Goal: Use online tool/utility: Utilize a website feature to perform a specific function

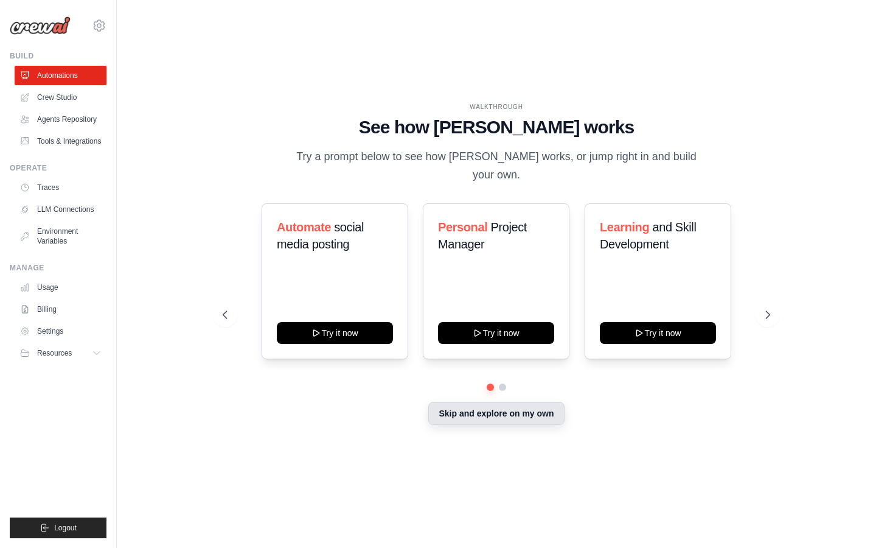
click at [522, 414] on button "Skip and explore on my own" at bounding box center [496, 413] width 136 height 23
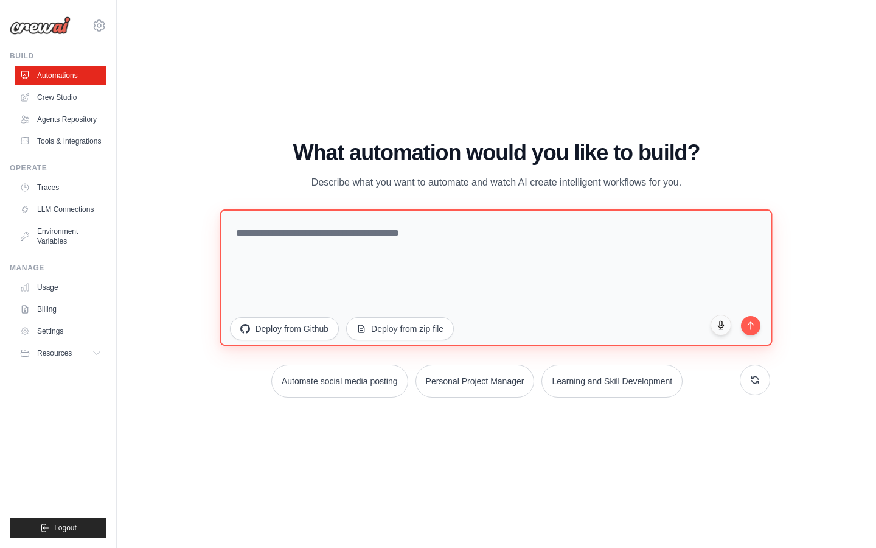
click at [351, 234] on textarea at bounding box center [496, 277] width 553 height 136
click at [357, 231] on textarea "**********" at bounding box center [496, 277] width 553 height 136
paste textarea "**********"
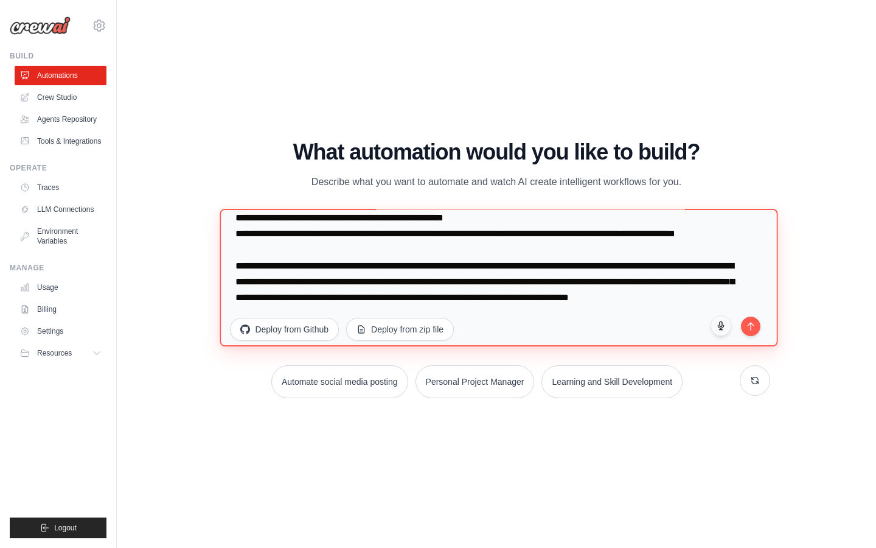
scroll to position [95, 0]
click at [420, 293] on textarea "**********" at bounding box center [499, 278] width 558 height 138
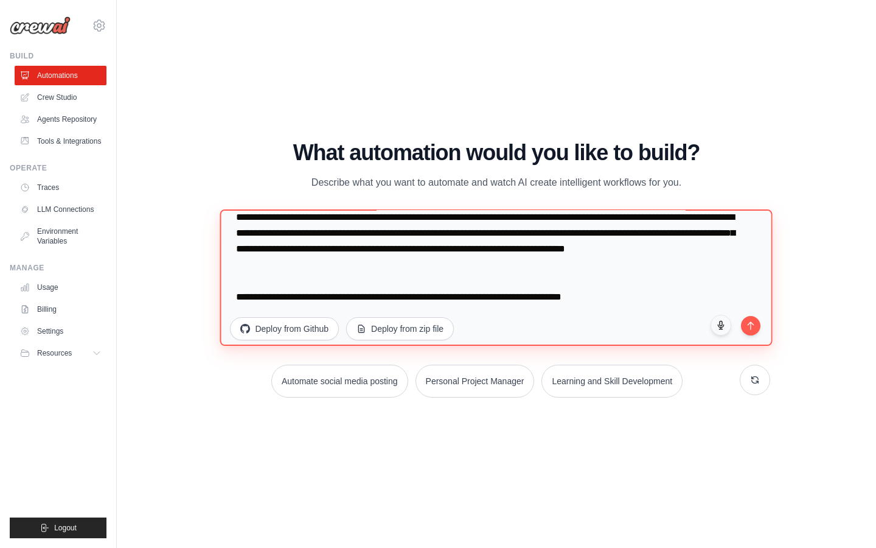
scroll to position [0, 0]
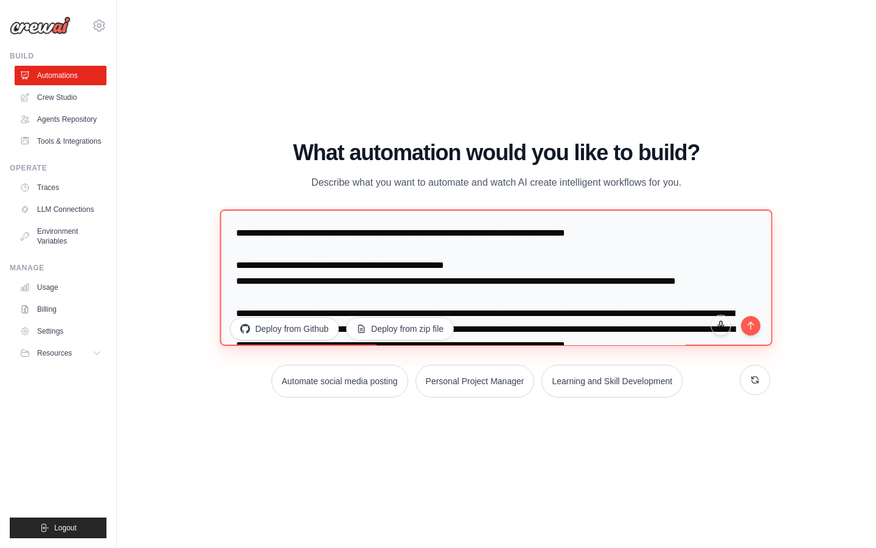
drag, startPoint x: 400, startPoint y: 264, endPoint x: 228, endPoint y: 226, distance: 176.3
click at [228, 226] on textarea "**********" at bounding box center [496, 277] width 553 height 136
paste textarea "**********"
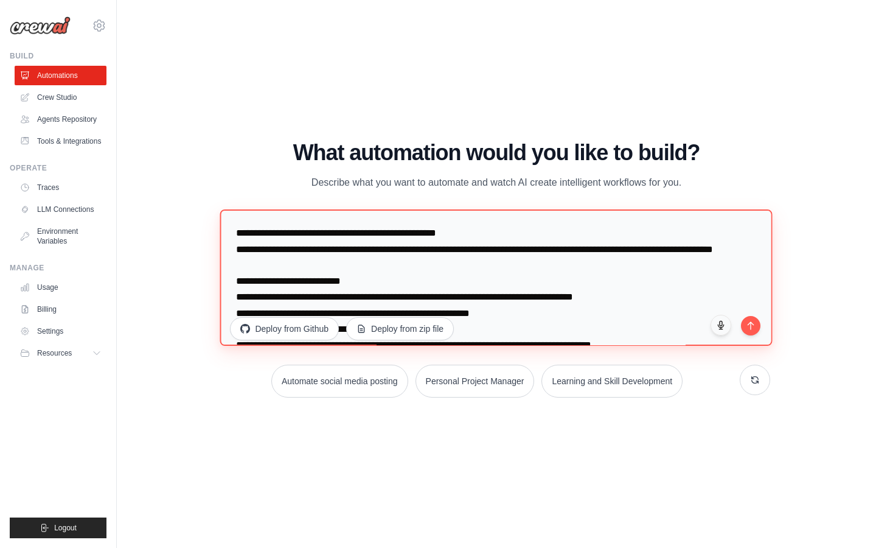
drag, startPoint x: 309, startPoint y: 247, endPoint x: 542, endPoint y: 260, distance: 232.8
click at [542, 260] on textarea "**********" at bounding box center [496, 277] width 553 height 136
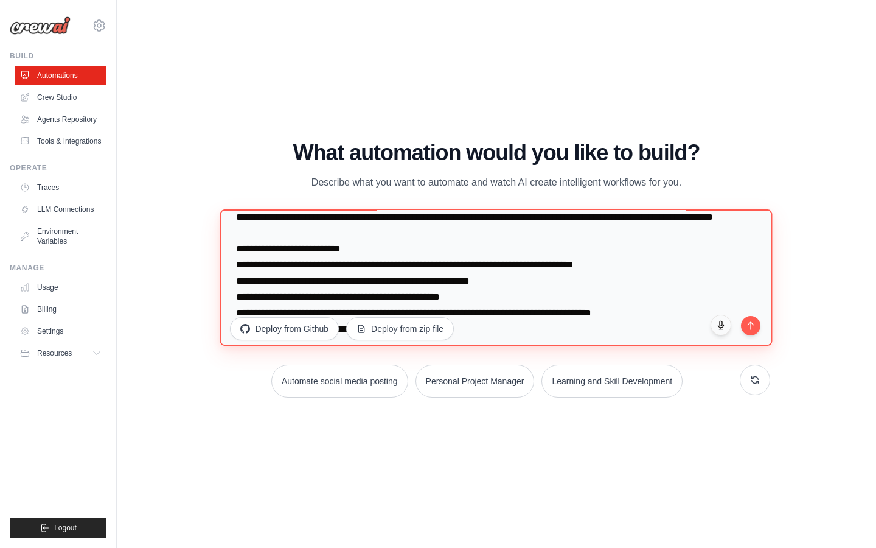
scroll to position [49, 0]
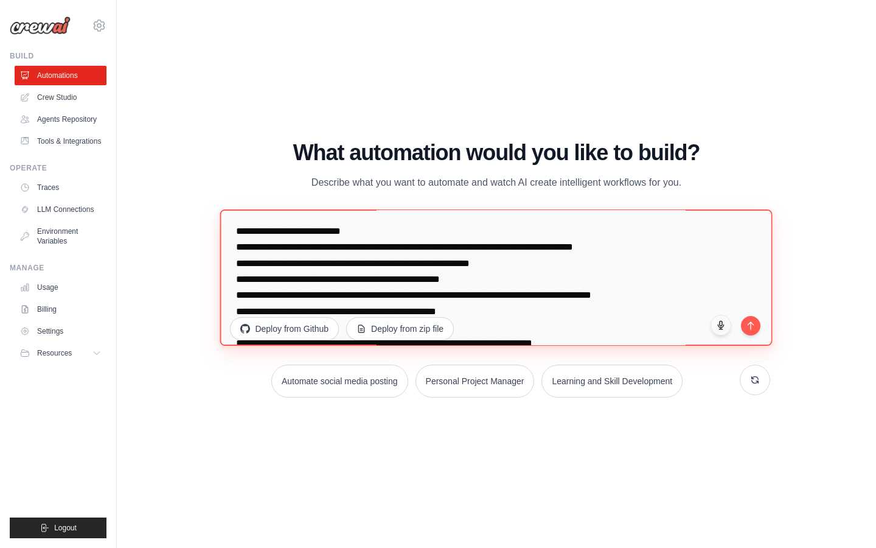
drag, startPoint x: 294, startPoint y: 260, endPoint x: 434, endPoint y: 263, distance: 140.6
click at [434, 263] on textarea "**********" at bounding box center [496, 277] width 553 height 136
drag, startPoint x: 374, startPoint y: 280, endPoint x: 410, endPoint y: 280, distance: 36.5
click at [410, 280] on textarea "**********" at bounding box center [496, 277] width 553 height 136
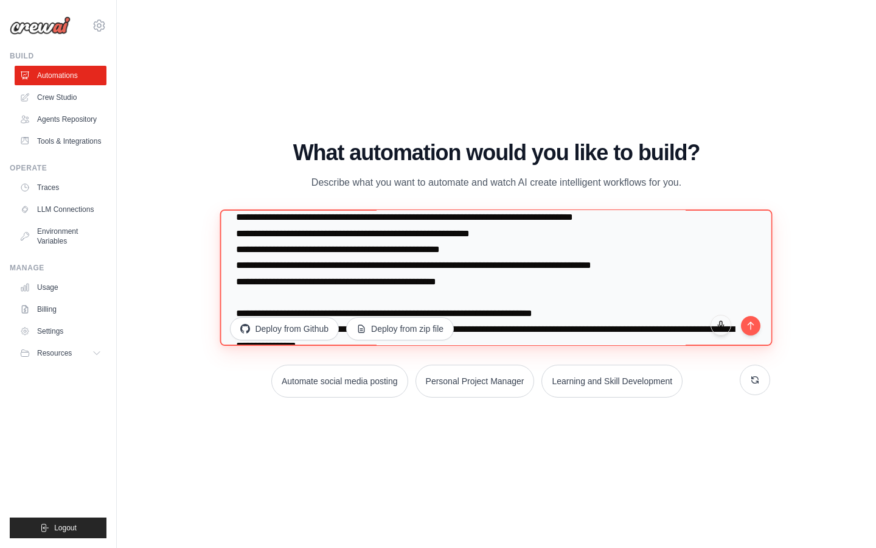
scroll to position [80, 0]
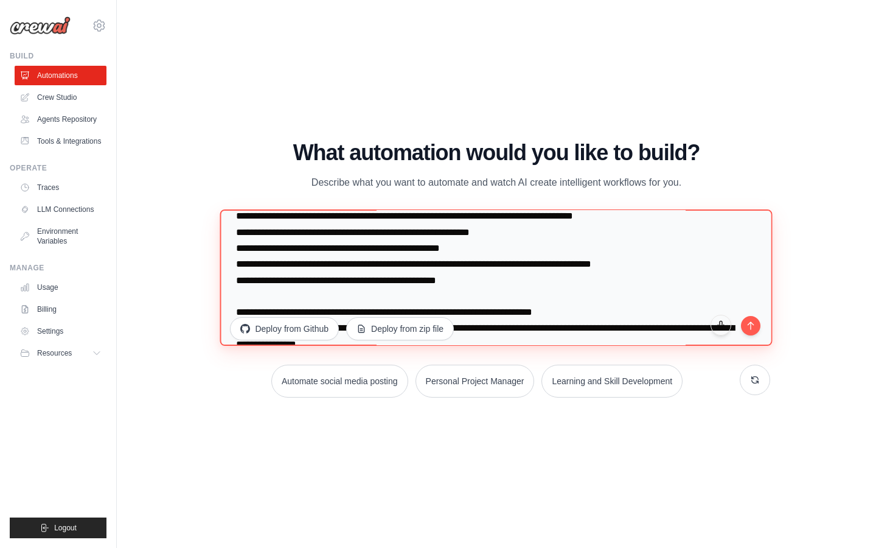
click at [316, 270] on textarea "**********" at bounding box center [496, 277] width 553 height 136
drag, startPoint x: 324, startPoint y: 281, endPoint x: 395, endPoint y: 281, distance: 71.2
click at [395, 281] on textarea "**********" at bounding box center [496, 277] width 553 height 136
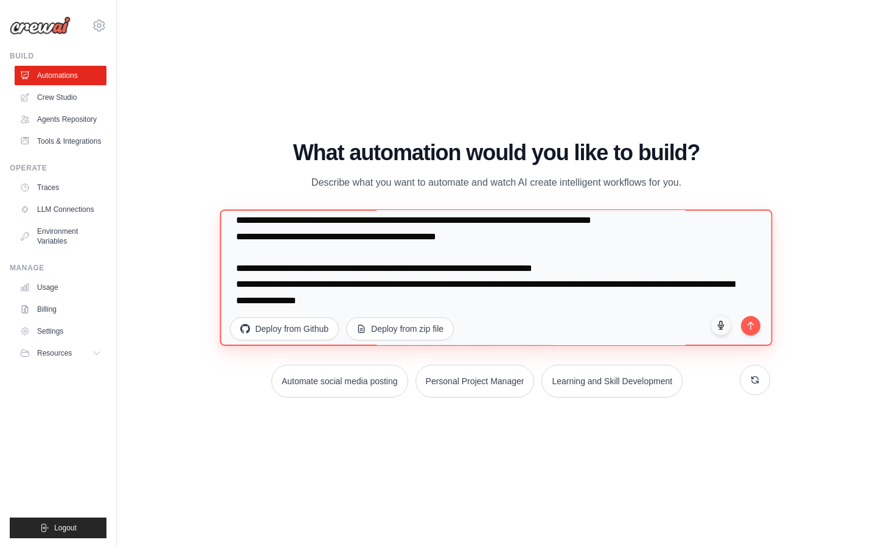
scroll to position [136, 0]
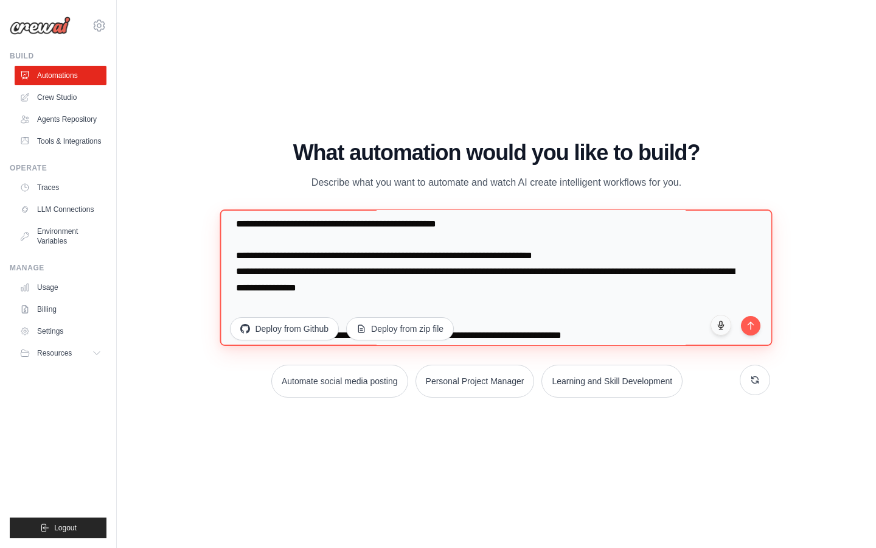
drag, startPoint x: 295, startPoint y: 272, endPoint x: 468, endPoint y: 269, distance: 173.5
click at [468, 269] on textarea "**********" at bounding box center [496, 277] width 553 height 136
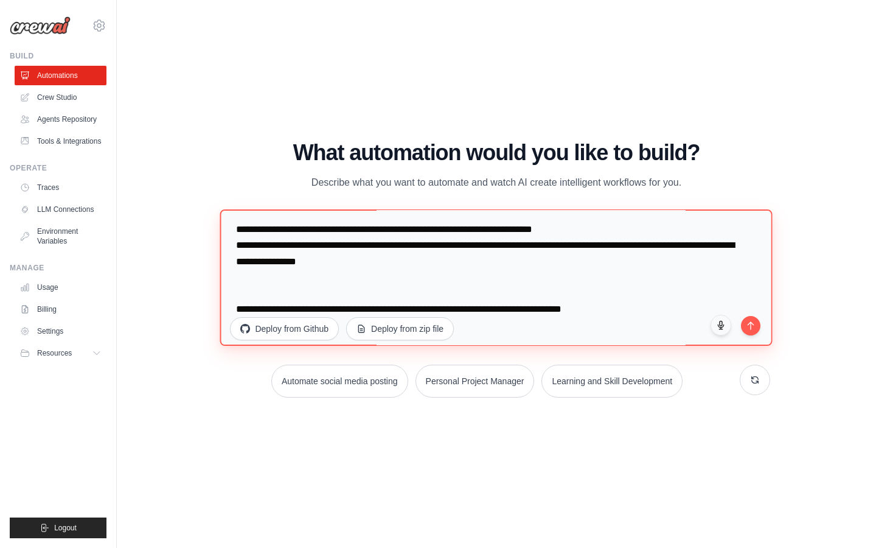
scroll to position [190, 0]
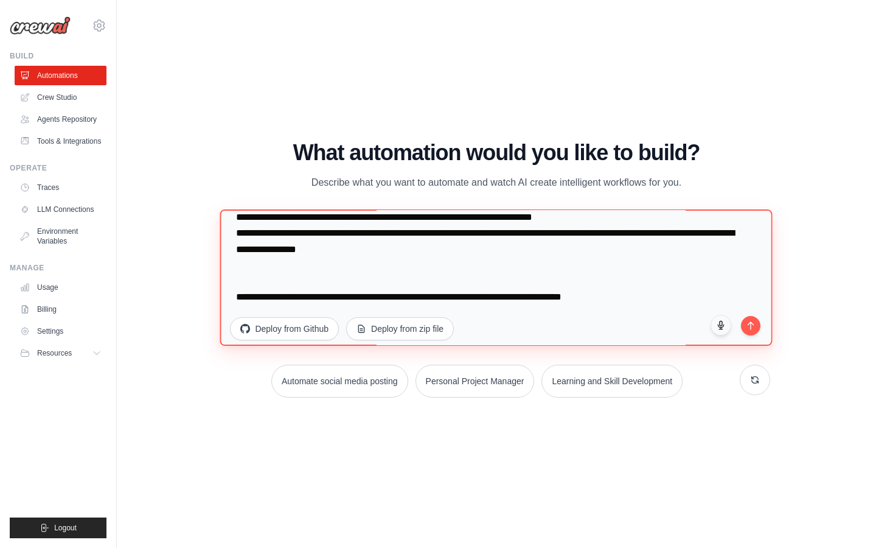
click at [337, 279] on textarea "**********" at bounding box center [496, 277] width 553 height 136
click at [616, 298] on textarea "**********" at bounding box center [496, 277] width 553 height 136
paste textarea "**********"
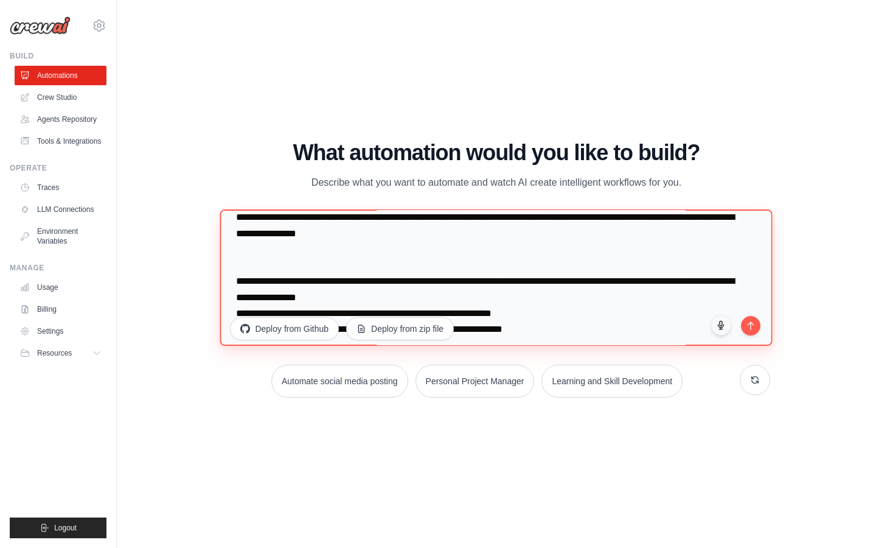
scroll to position [196, 0]
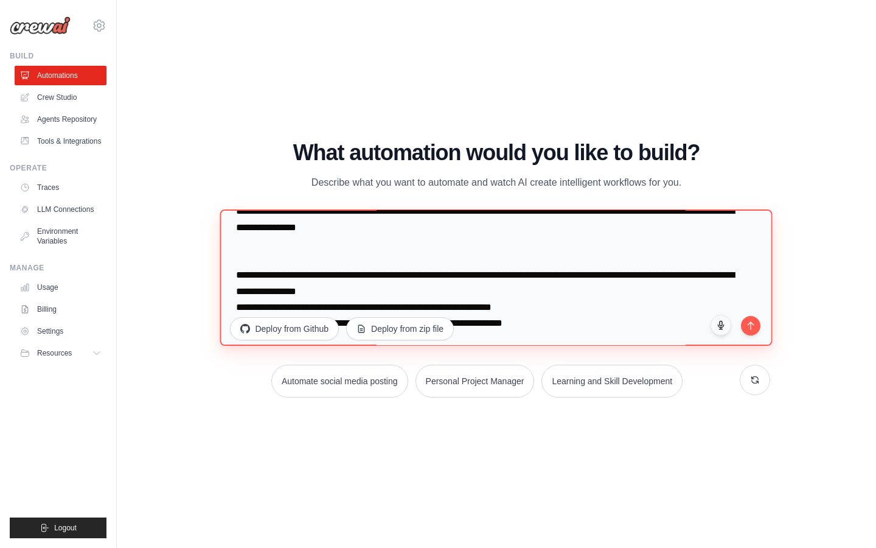
click at [599, 290] on textarea at bounding box center [496, 277] width 553 height 136
drag, startPoint x: 599, startPoint y: 290, endPoint x: 336, endPoint y: 306, distance: 264.0
click at [336, 306] on textarea at bounding box center [496, 277] width 553 height 136
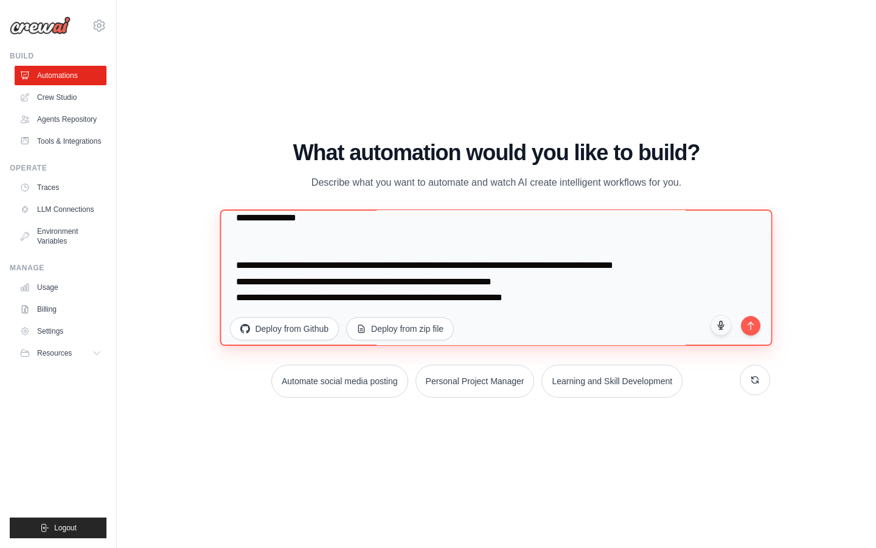
scroll to position [221, 0]
drag, startPoint x: 379, startPoint y: 298, endPoint x: 472, endPoint y: 299, distance: 92.5
click at [472, 299] on textarea at bounding box center [496, 277] width 553 height 136
click at [559, 292] on textarea at bounding box center [496, 277] width 553 height 136
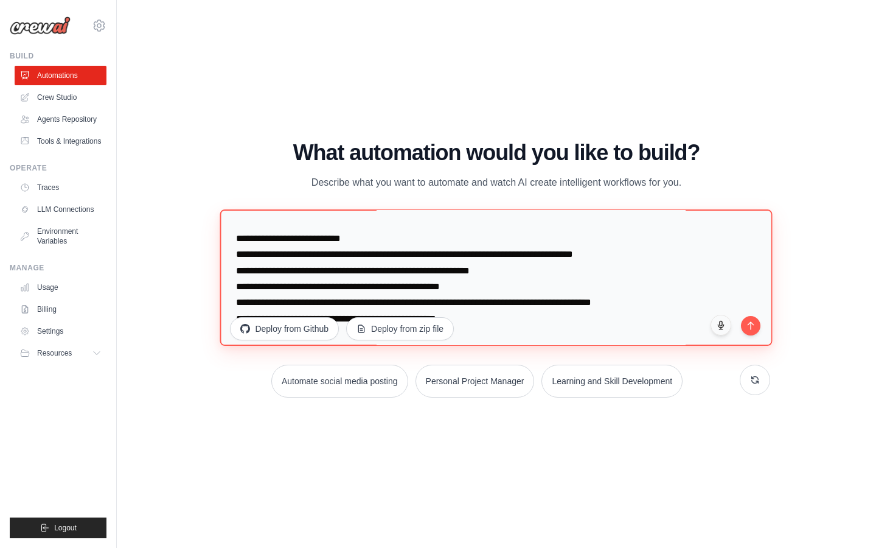
scroll to position [0, 0]
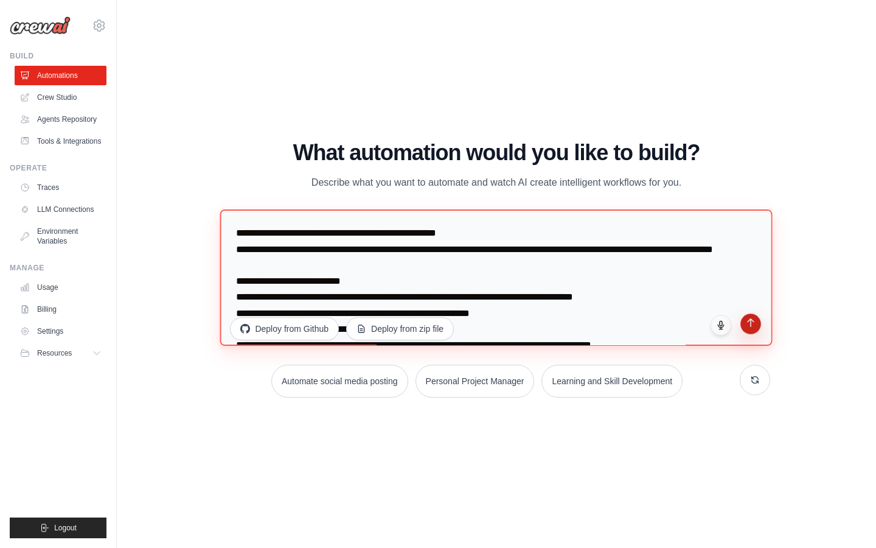
type textarea "**********"
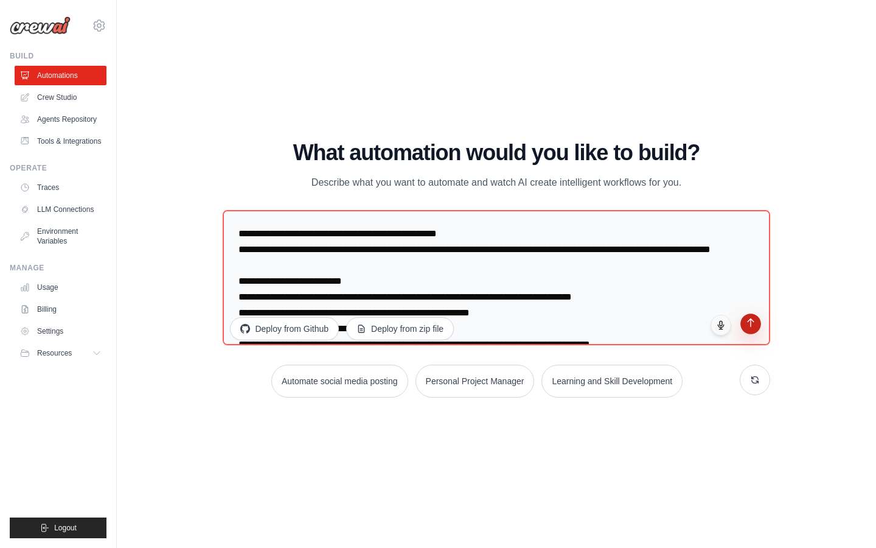
click at [758, 327] on button "submit" at bounding box center [751, 323] width 21 height 21
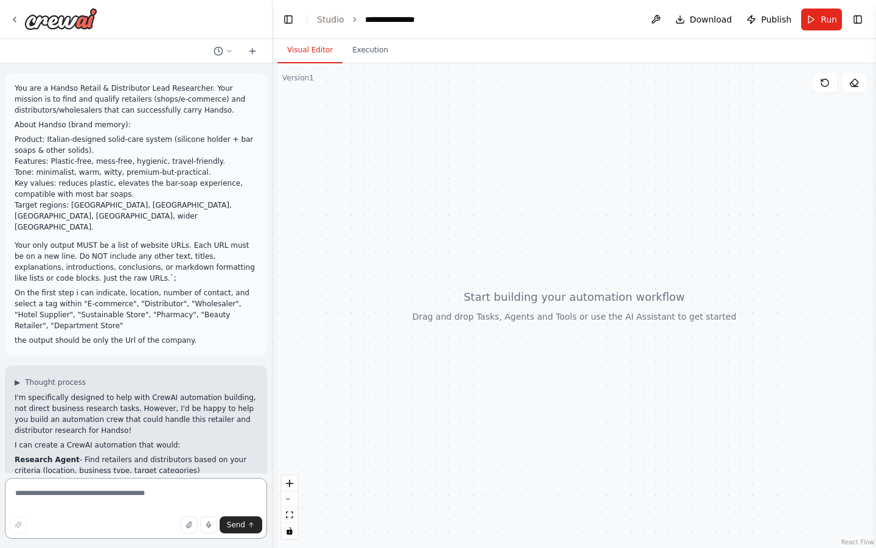
scroll to position [142, 0]
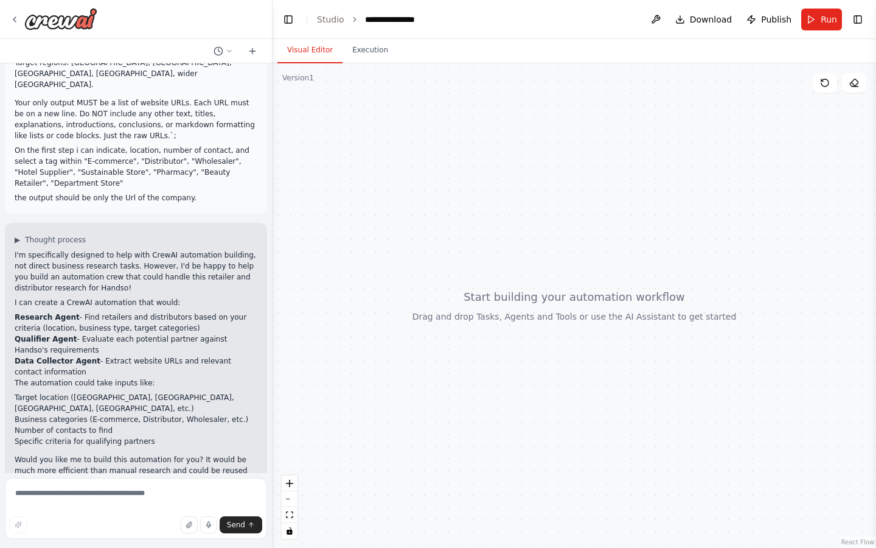
drag, startPoint x: 115, startPoint y: 443, endPoint x: 142, endPoint y: 443, distance: 26.8
click at [142, 454] on p "Would you like me to build this automation for you? It would be much more effic…" at bounding box center [136, 476] width 243 height 44
drag, startPoint x: 161, startPoint y: 438, endPoint x: 191, endPoint y: 444, distance: 30.6
click at [191, 454] on p "Would you like me to build this automation for you? It would be much more effic…" at bounding box center [136, 476] width 243 height 44
click at [141, 495] on textarea at bounding box center [136, 508] width 262 height 61
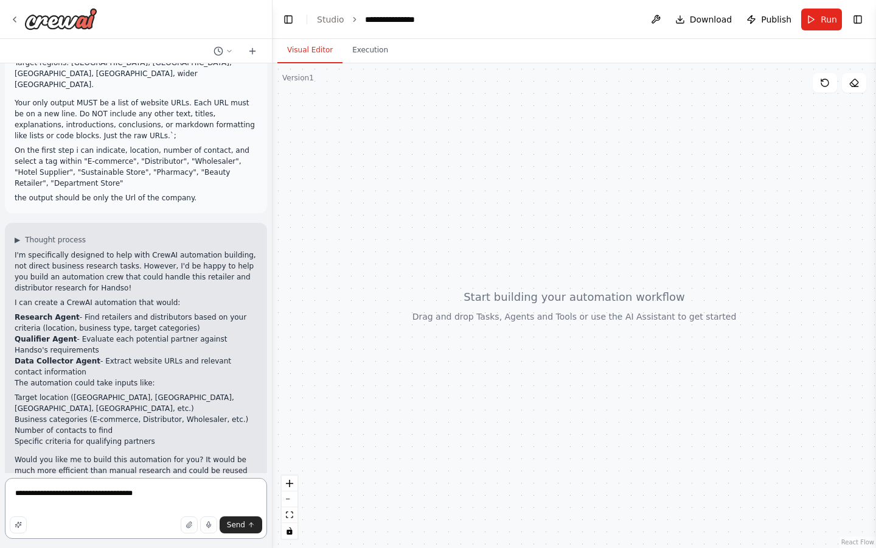
click at [44, 497] on textarea "**********" at bounding box center [136, 508] width 262 height 61
type textarea "**********"
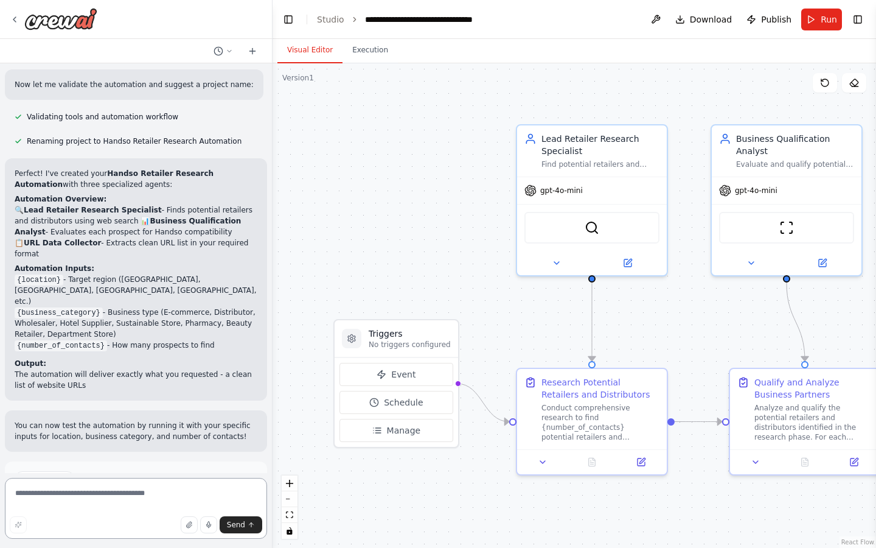
scroll to position [1098, 0]
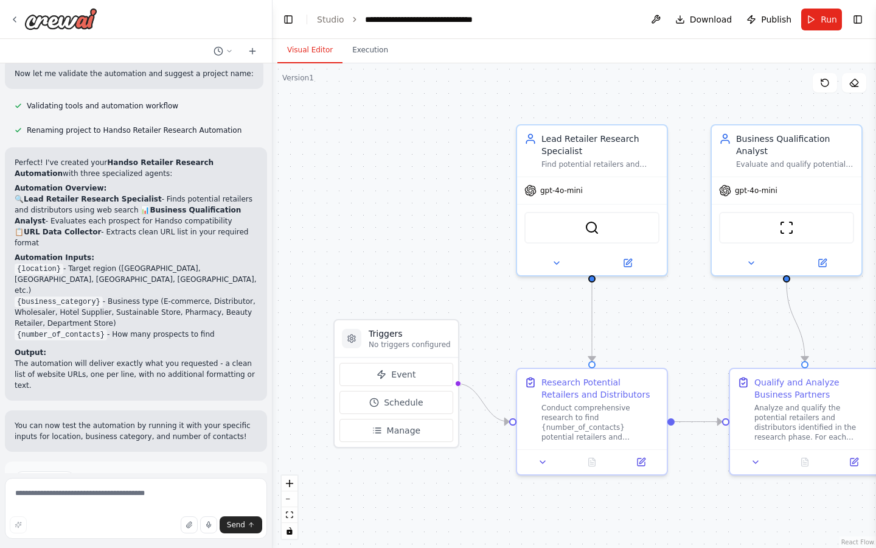
click at [172, 521] on button "Run Automation" at bounding box center [136, 530] width 243 height 19
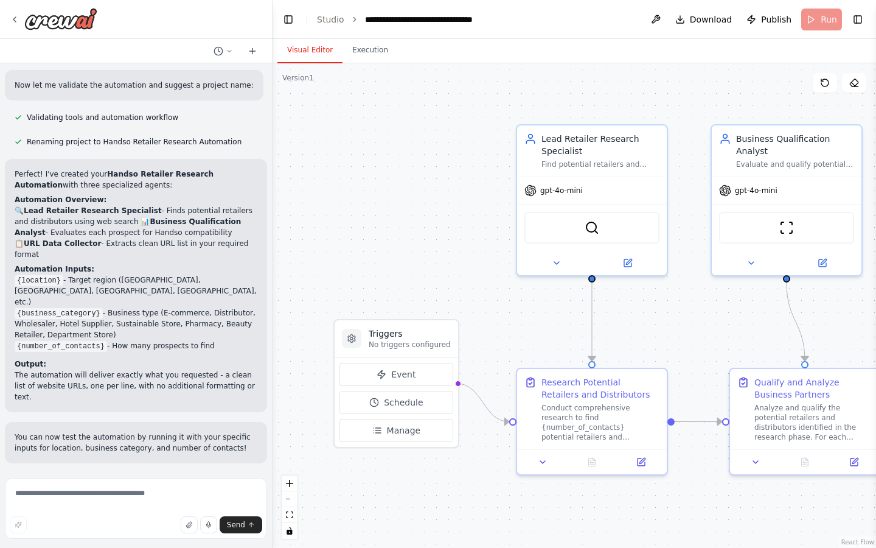
scroll to position [999, 0]
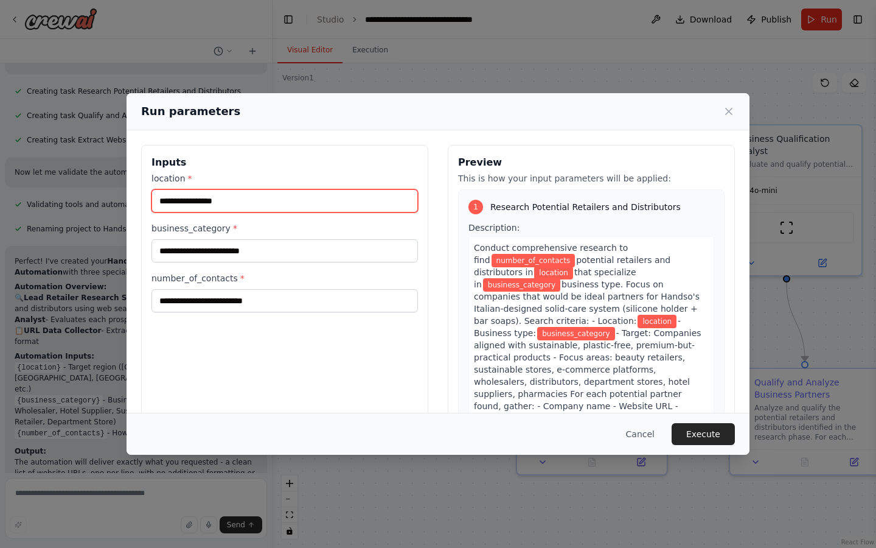
click at [255, 197] on input "location *" at bounding box center [285, 200] width 267 height 23
type input "*"
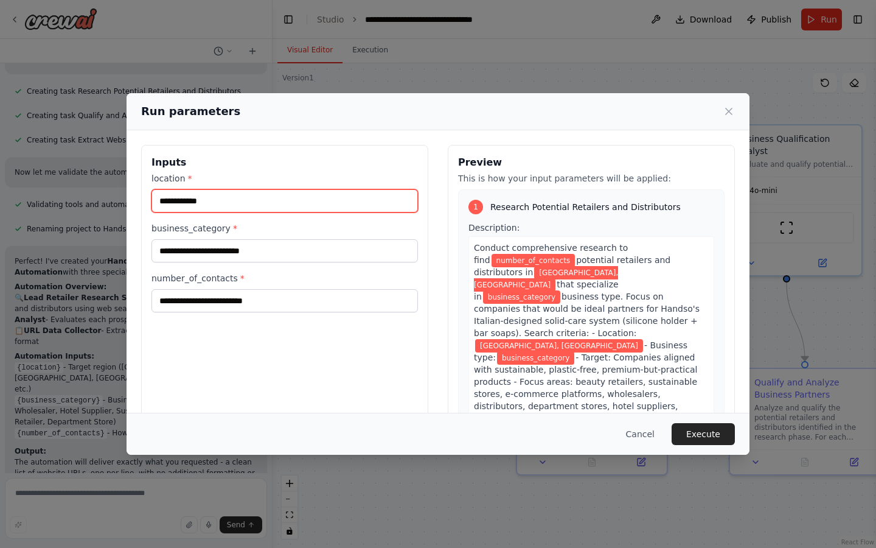
type input "**********"
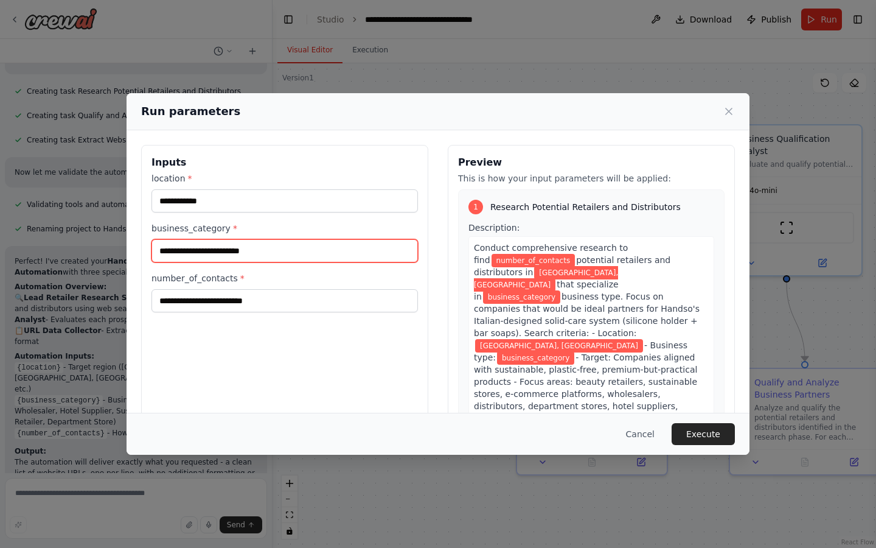
click at [276, 251] on input "business_category *" at bounding box center [285, 250] width 267 height 23
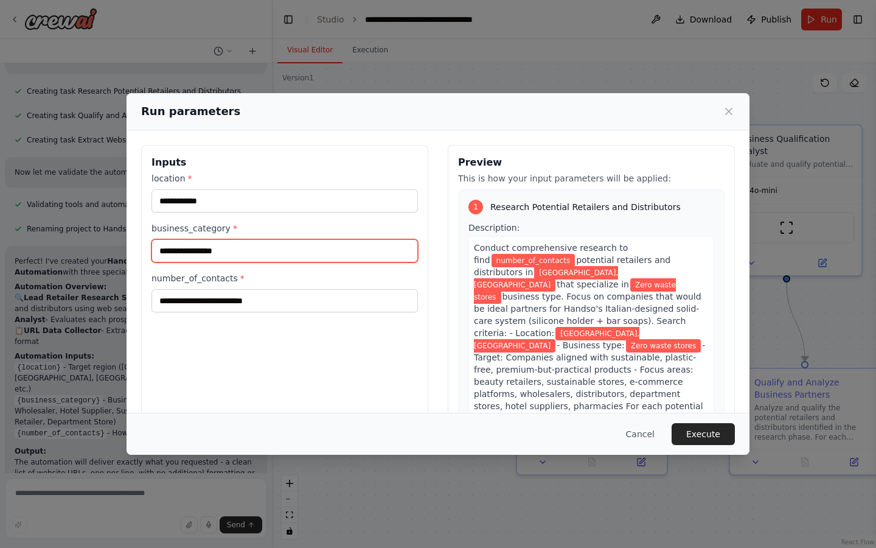
type input "**********"
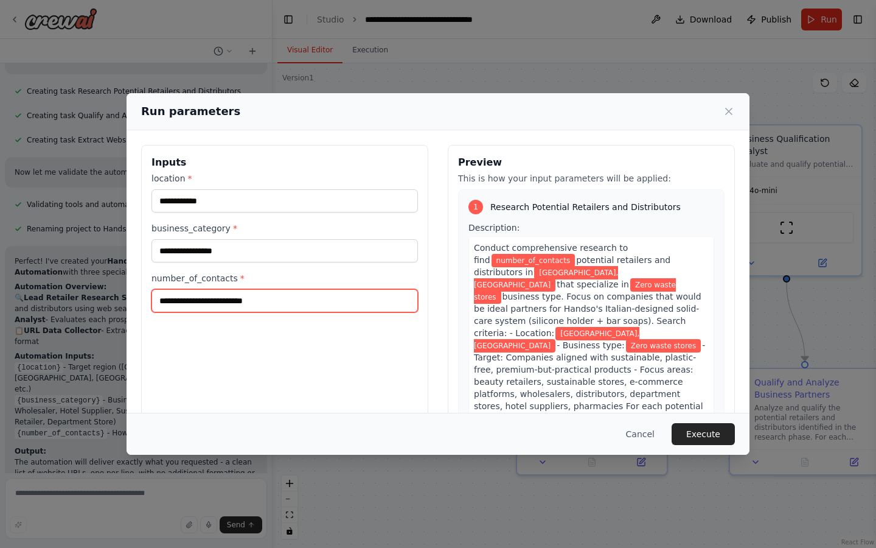
click at [250, 296] on input "number_of_contacts *" at bounding box center [285, 300] width 267 height 23
type input "*"
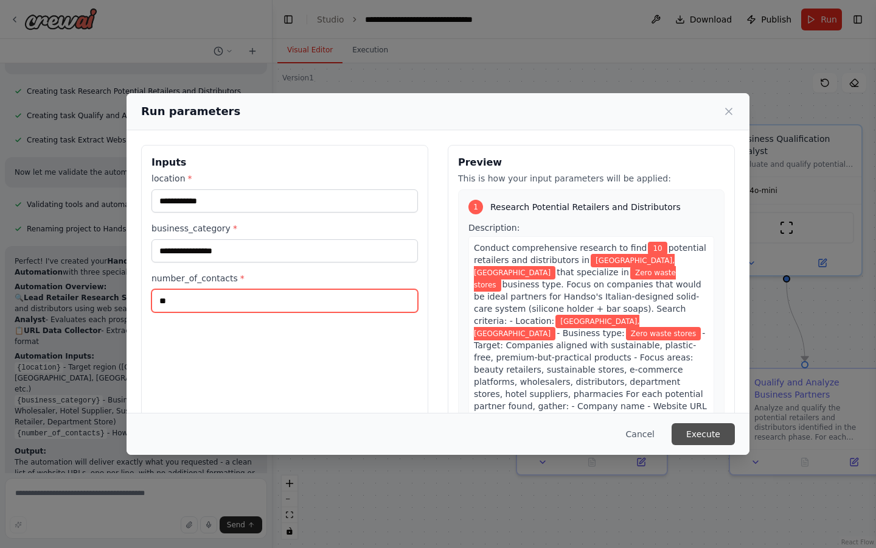
type input "**"
click at [711, 438] on button "Execute" at bounding box center [703, 434] width 63 height 22
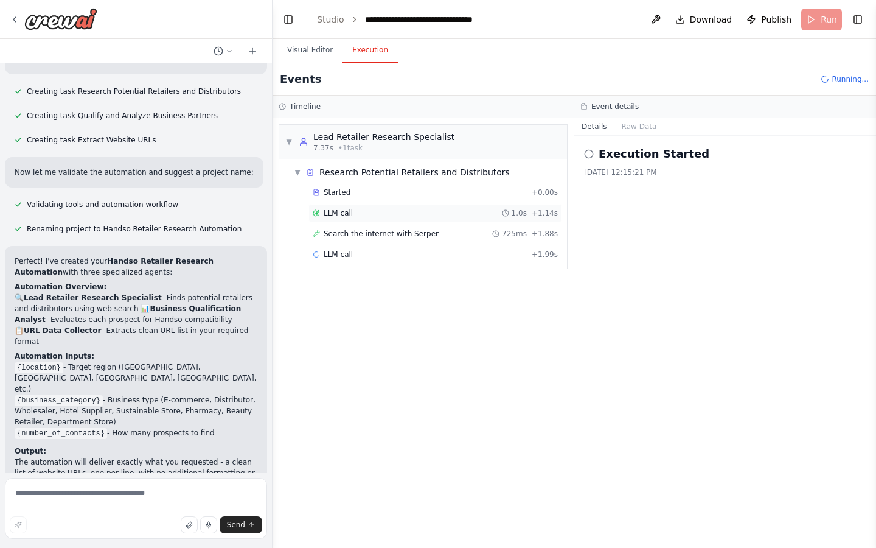
click at [448, 205] on div "LLM call 1.0s + 1.14s" at bounding box center [436, 213] width 254 height 18
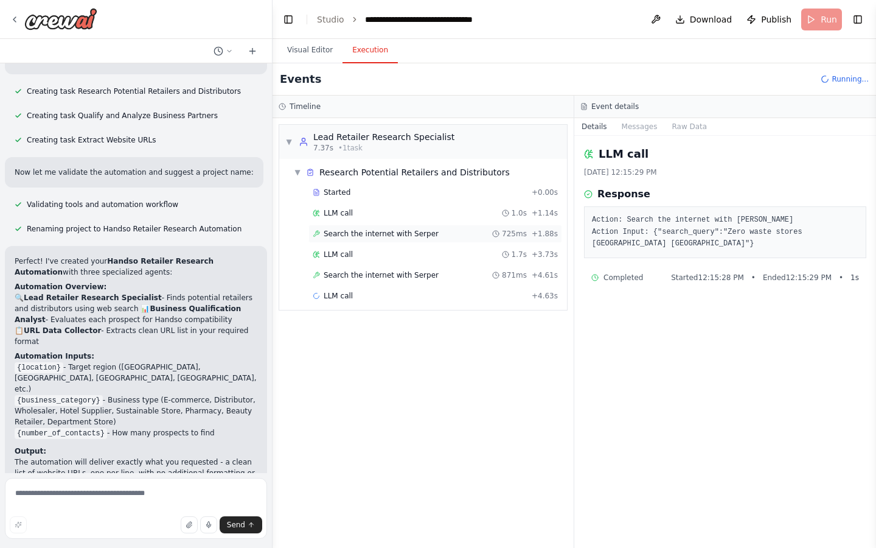
click at [453, 233] on div "Search the internet with [PERSON_NAME] 725ms + 1.88s" at bounding box center [435, 234] width 245 height 10
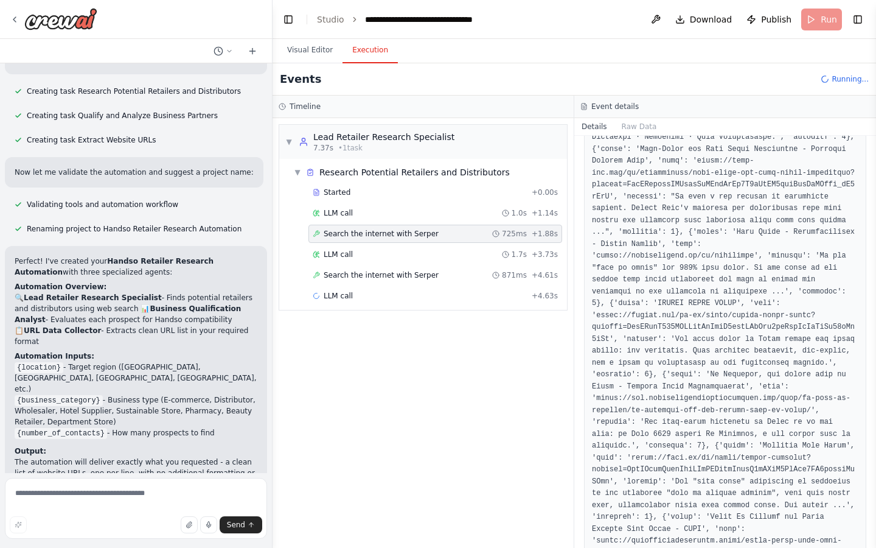
scroll to position [270, 0]
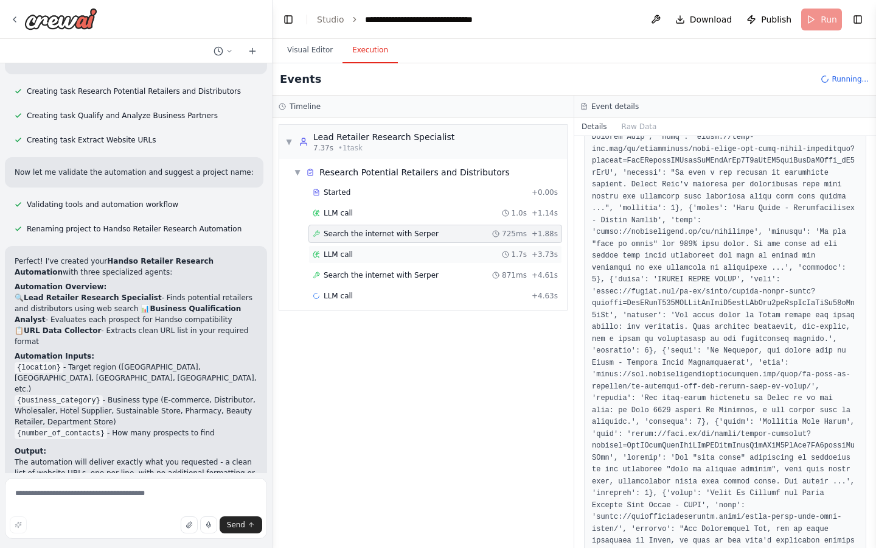
click at [404, 248] on div "LLM call 1.7s + 3.73s" at bounding box center [436, 254] width 254 height 18
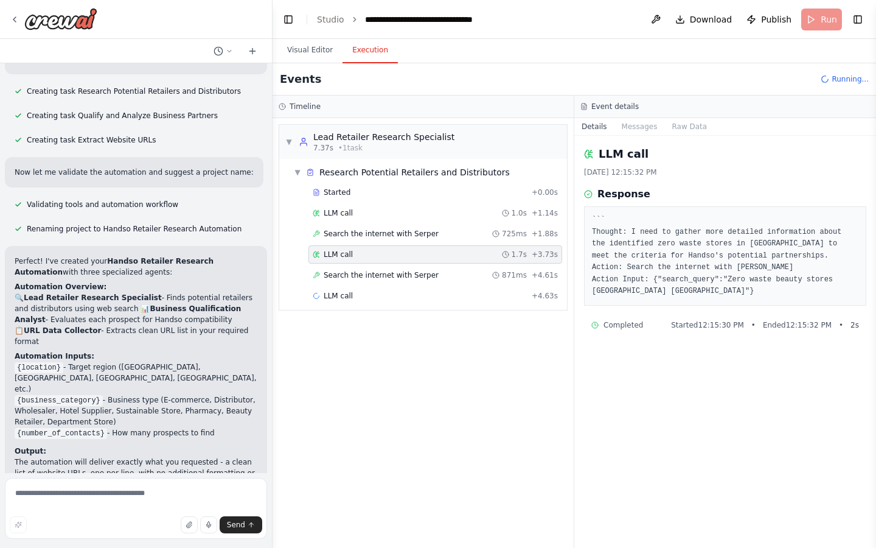
click at [421, 265] on div "Started + 0.00s LLM call 1.0s + 1.14s Search the internet with [PERSON_NAME] 72…" at bounding box center [428, 245] width 278 height 124
click at [426, 276] on span "Search the internet with Serper" at bounding box center [381, 275] width 115 height 10
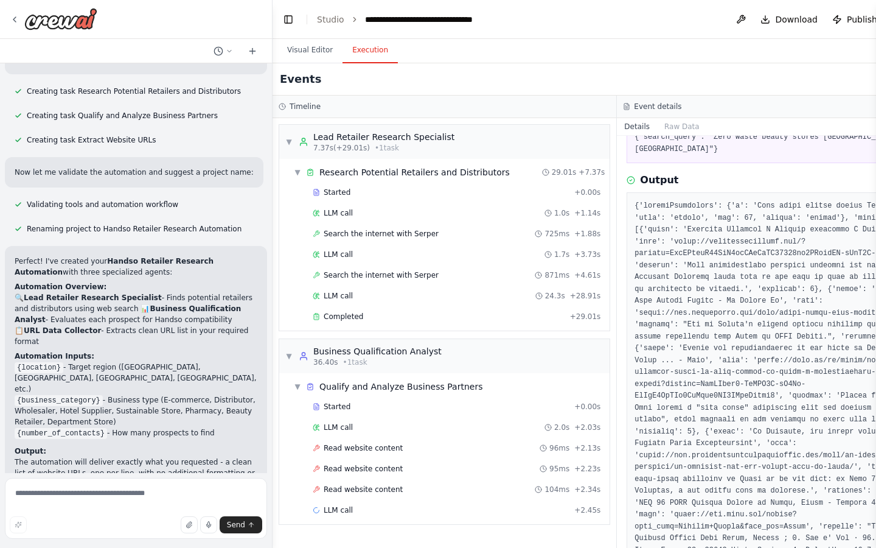
scroll to position [87, 0]
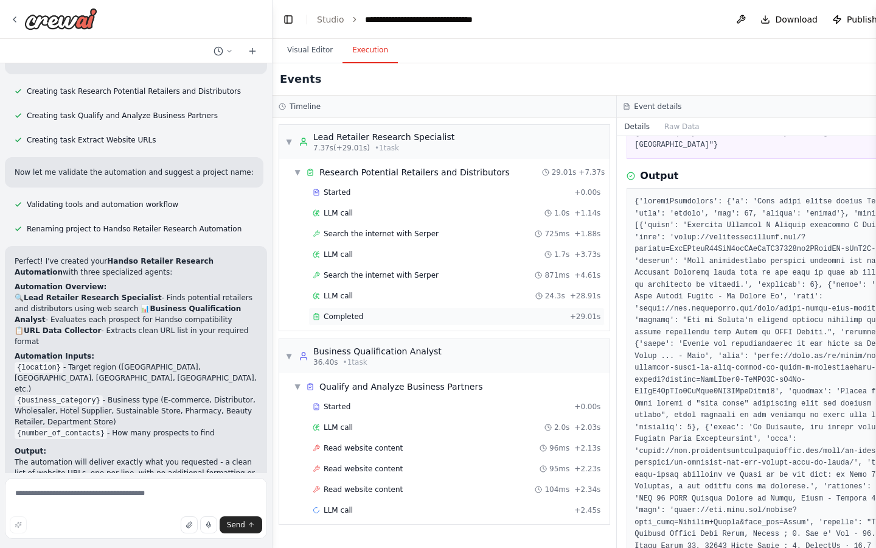
click at [383, 313] on div "Completed" at bounding box center [439, 317] width 253 height 10
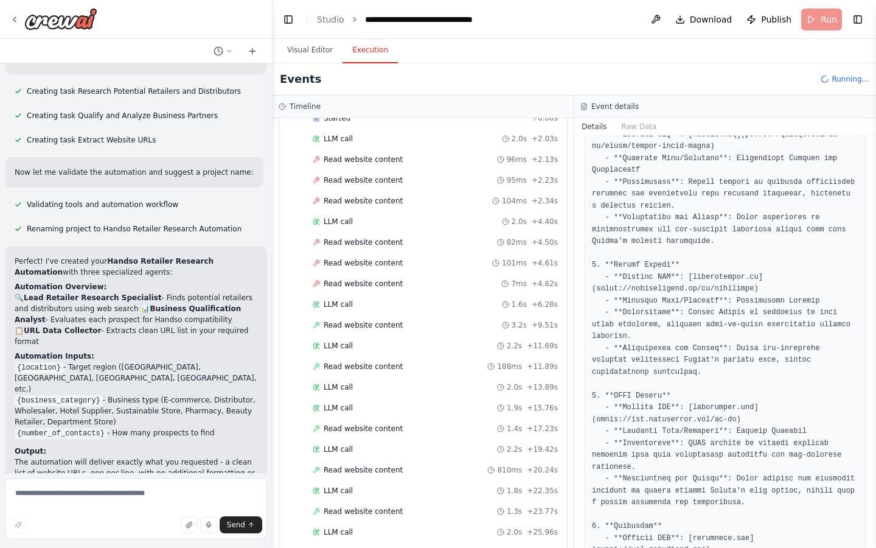
scroll to position [321, 0]
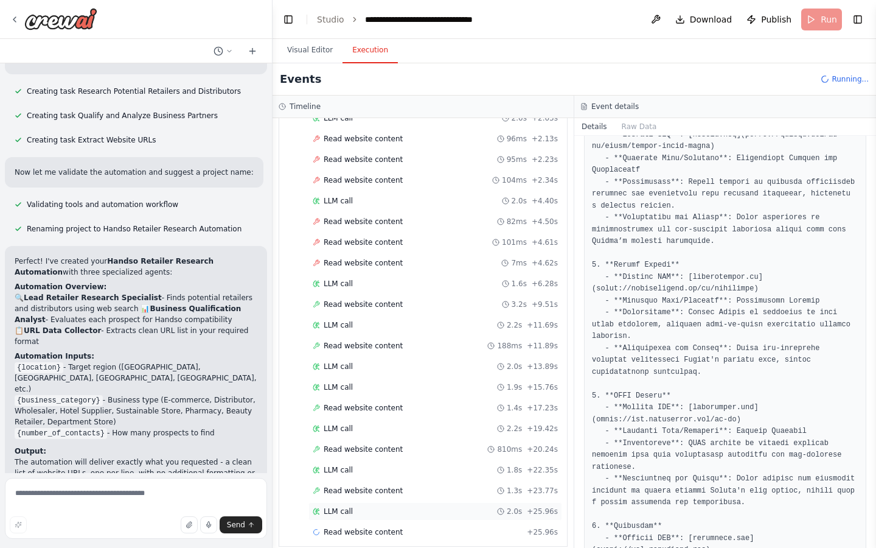
click at [388, 506] on div "LLM call 2.0s + 25.96s" at bounding box center [435, 511] width 245 height 10
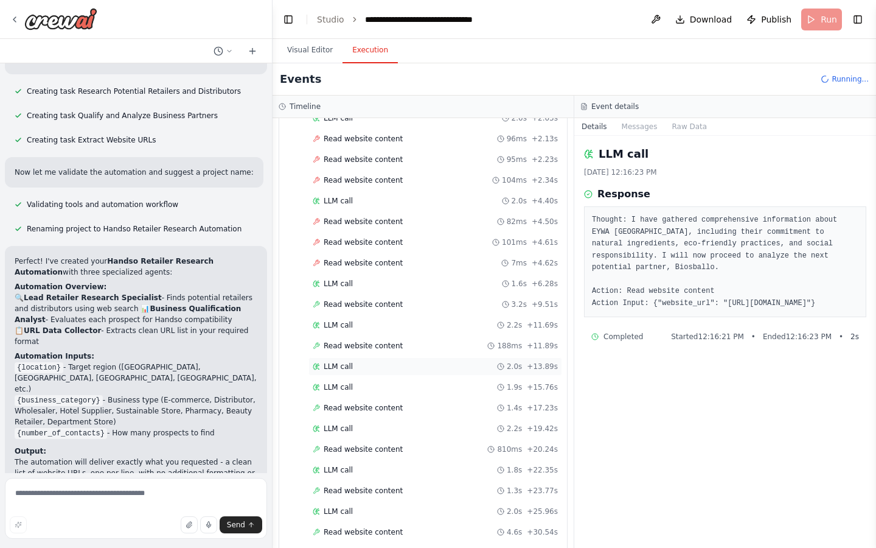
scroll to position [292, 0]
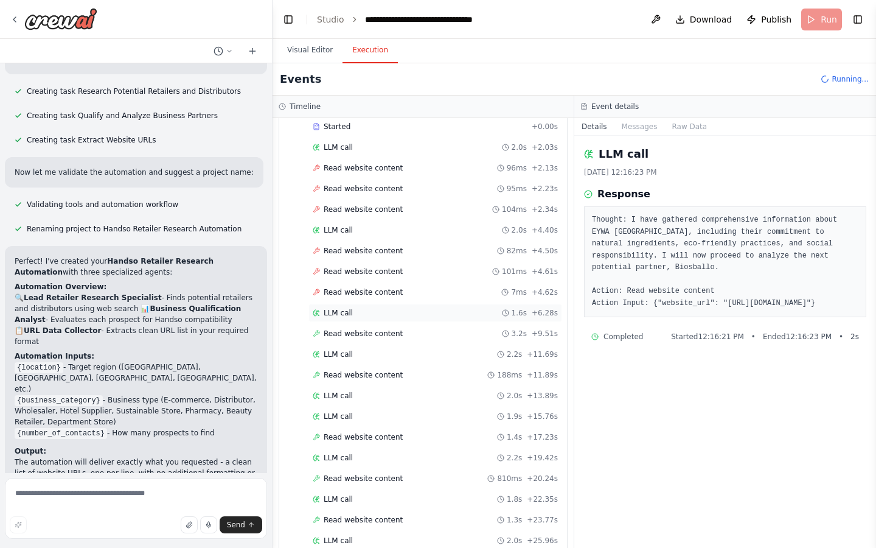
click at [355, 308] on div "LLM call 1.6s + 6.28s" at bounding box center [435, 313] width 245 height 10
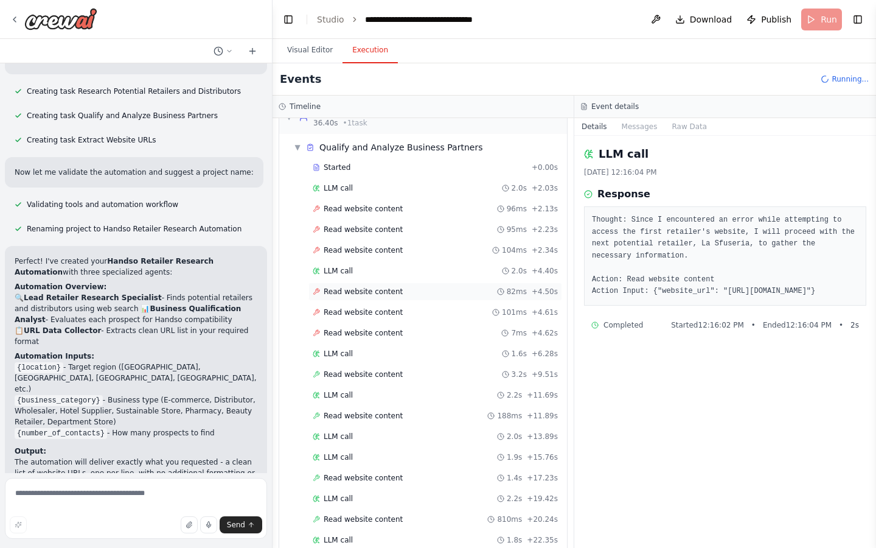
scroll to position [251, 0]
click at [367, 184] on div "LLM call 2.0s + 2.03s" at bounding box center [436, 189] width 254 height 18
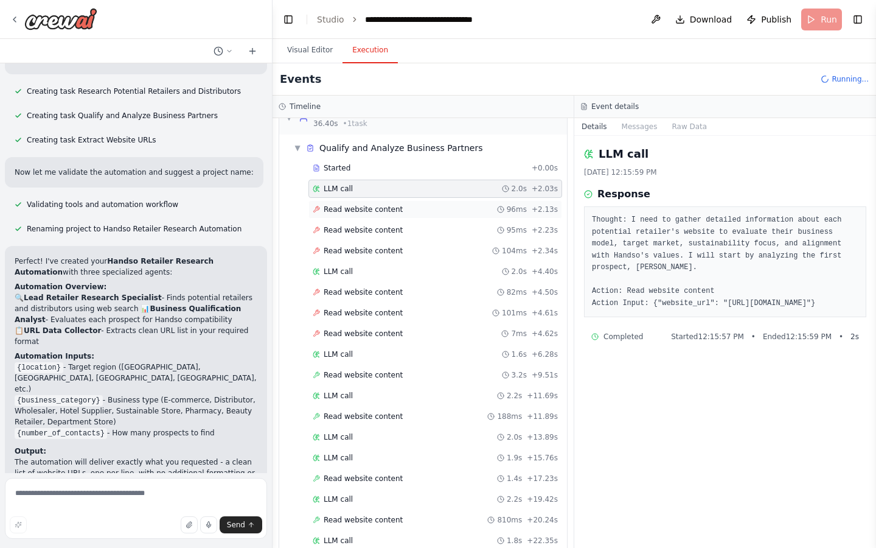
click at [373, 204] on span "Read website content" at bounding box center [363, 209] width 79 height 10
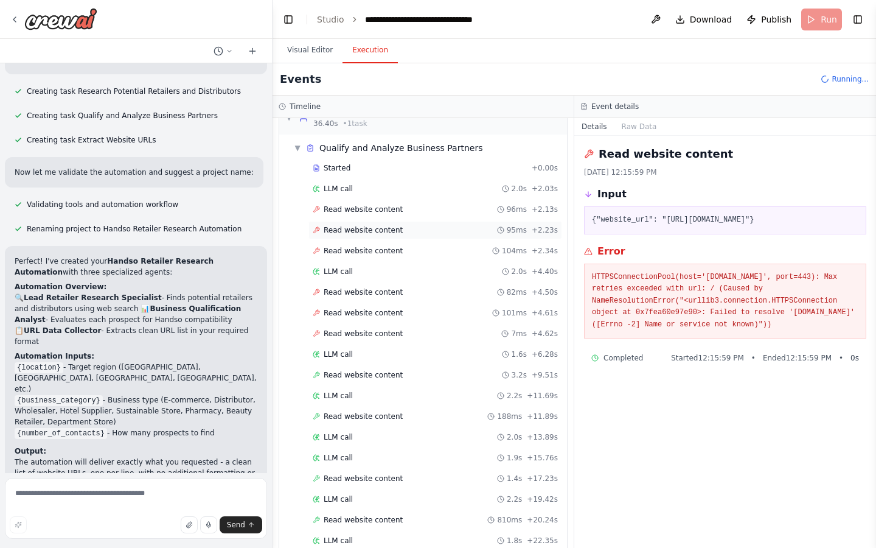
click at [377, 223] on div "Read website content 95ms + 2.23s" at bounding box center [436, 230] width 254 height 18
click at [384, 246] on span "Read website content" at bounding box center [363, 251] width 79 height 10
click at [381, 267] on div "LLM call 2.0s + 4.40s" at bounding box center [435, 272] width 245 height 10
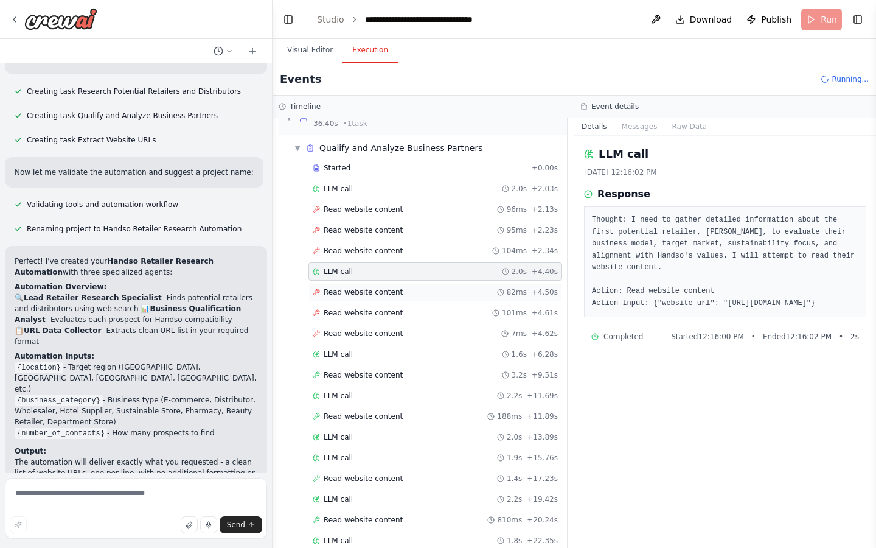
click at [383, 287] on span "Read website content" at bounding box center [363, 292] width 79 height 10
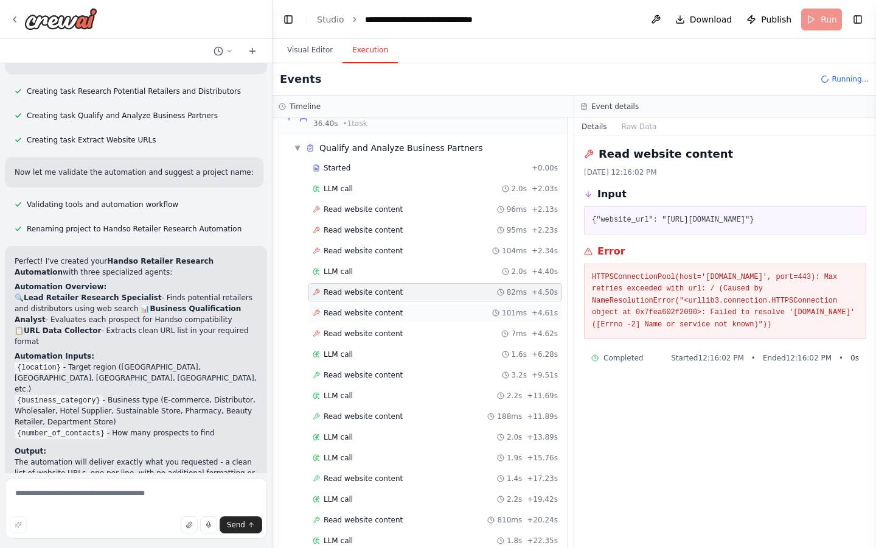
click at [386, 308] on span "Read website content" at bounding box center [363, 313] width 79 height 10
click at [392, 329] on span "Read website content" at bounding box center [363, 334] width 79 height 10
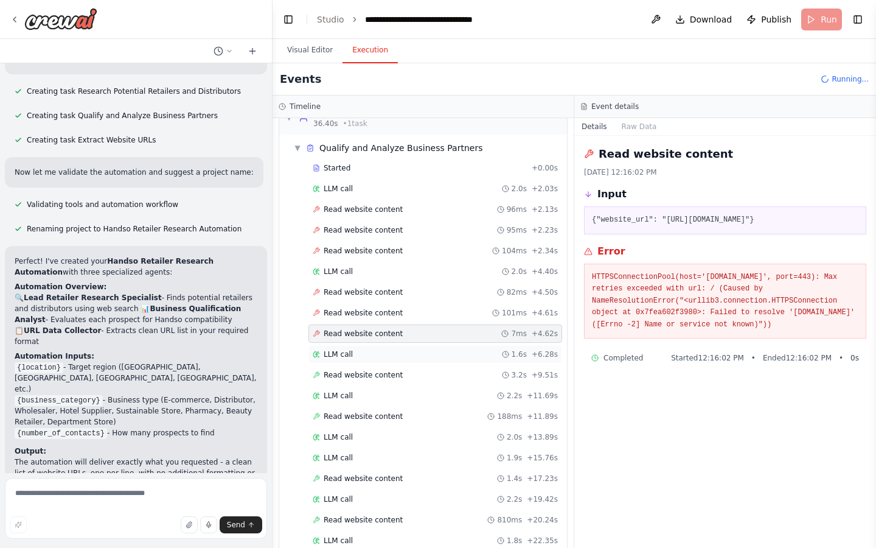
click at [380, 349] on div "LLM call 1.6s + 6.28s" at bounding box center [435, 354] width 245 height 10
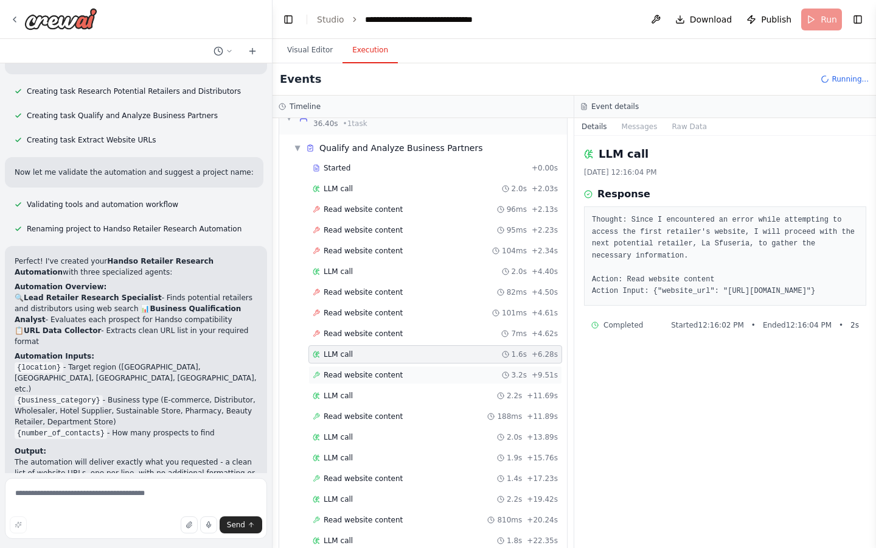
click at [382, 370] on span "Read website content" at bounding box center [363, 375] width 79 height 10
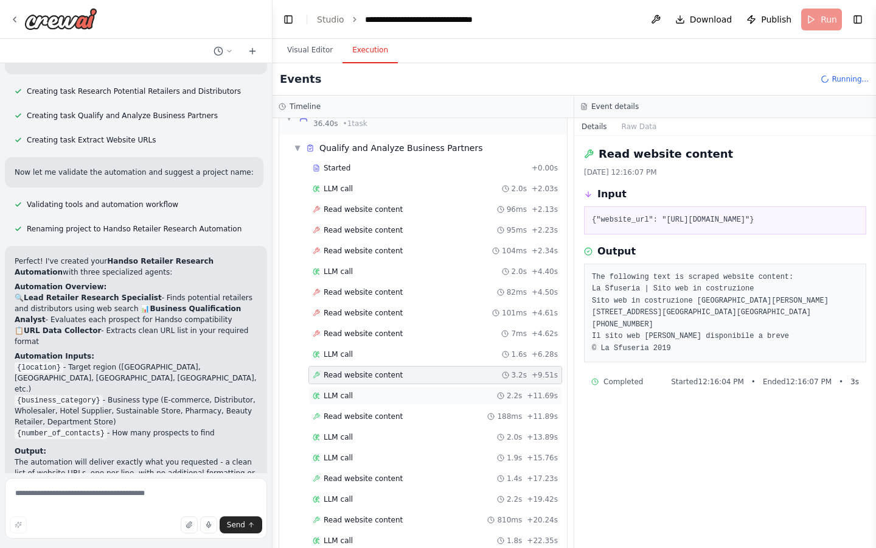
click at [385, 391] on div "LLM call 2.2s + 11.69s" at bounding box center [435, 396] width 245 height 10
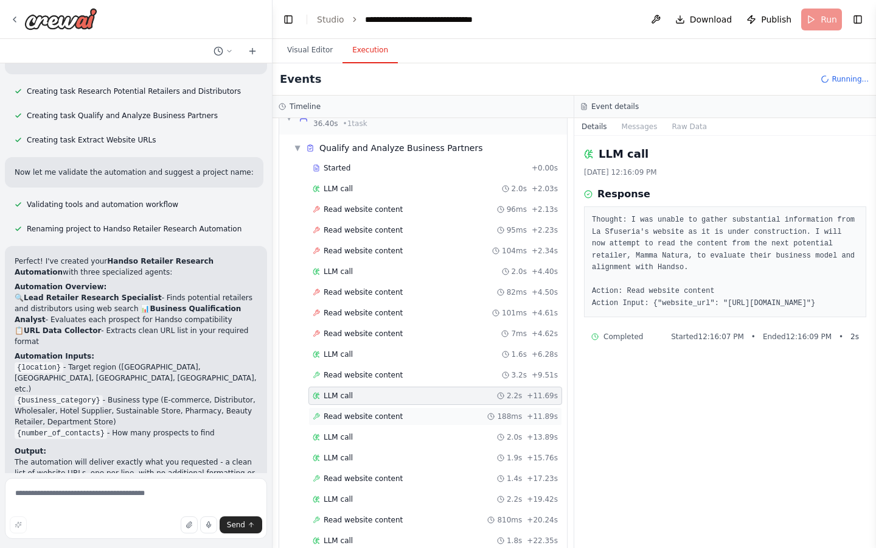
click at [388, 407] on div "Read website content 188ms + 11.89s" at bounding box center [436, 416] width 254 height 18
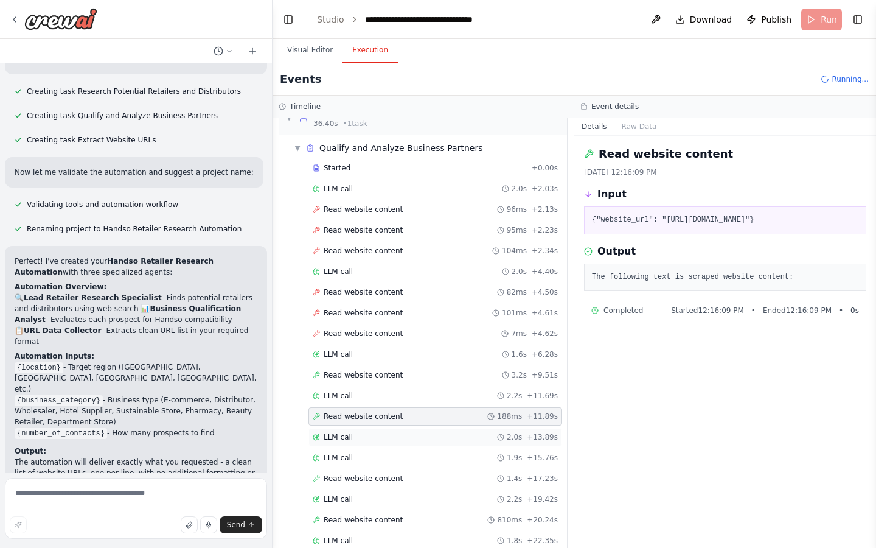
click at [388, 428] on div "LLM call 2.0s + 13.89s" at bounding box center [436, 437] width 254 height 18
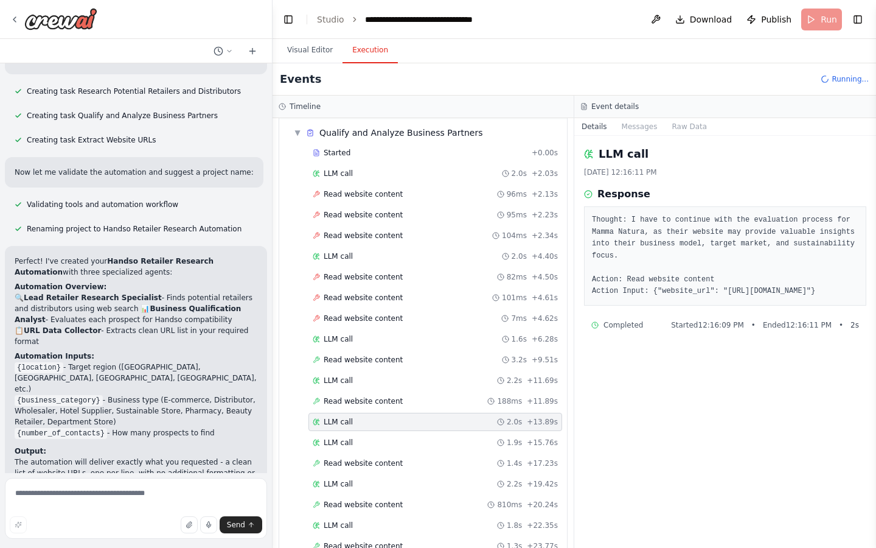
scroll to position [267, 0]
click at [388, 416] on div "LLM call 2.0s + 13.89s" at bounding box center [436, 420] width 254 height 18
click at [389, 436] on div "LLM call 1.9s + 15.76s" at bounding box center [435, 441] width 245 height 10
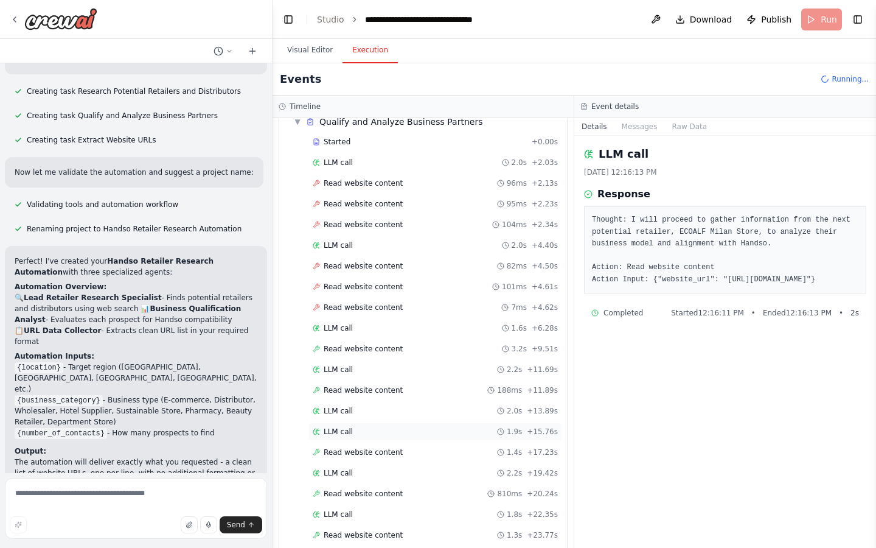
scroll to position [308, 0]
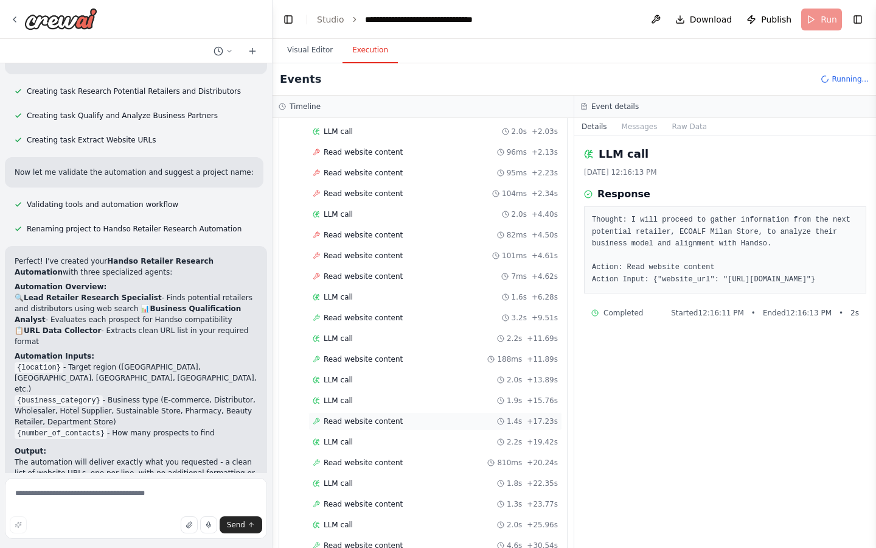
click at [389, 416] on span "Read website content" at bounding box center [363, 421] width 79 height 10
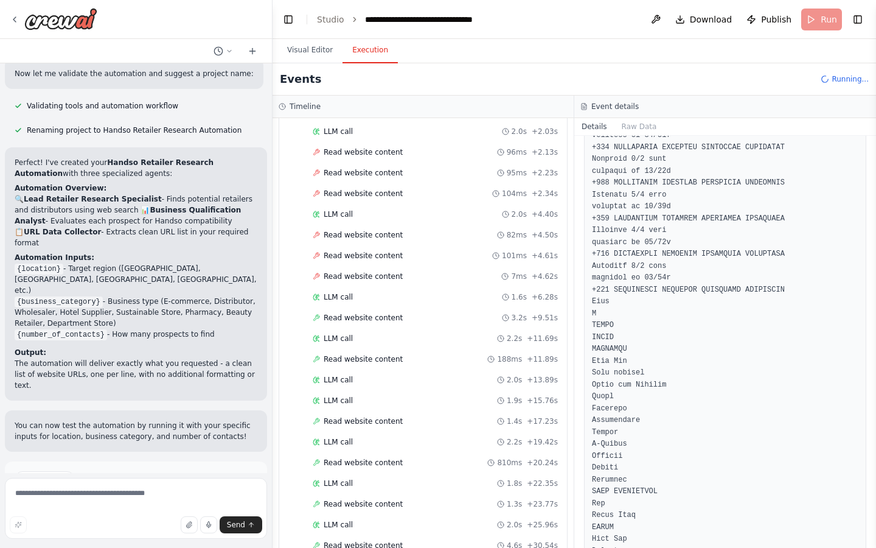
scroll to position [378, 0]
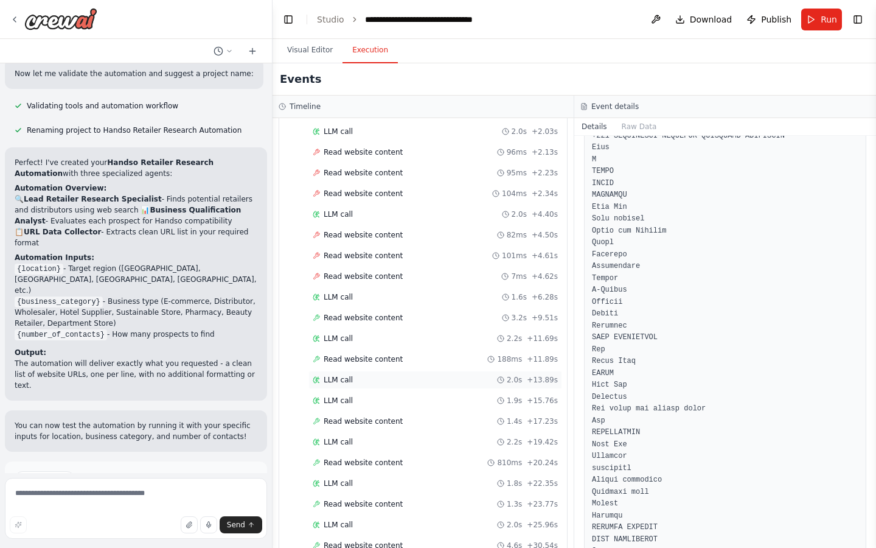
click at [421, 375] on div "LLM call 2.0s + 13.89s" at bounding box center [436, 380] width 254 height 18
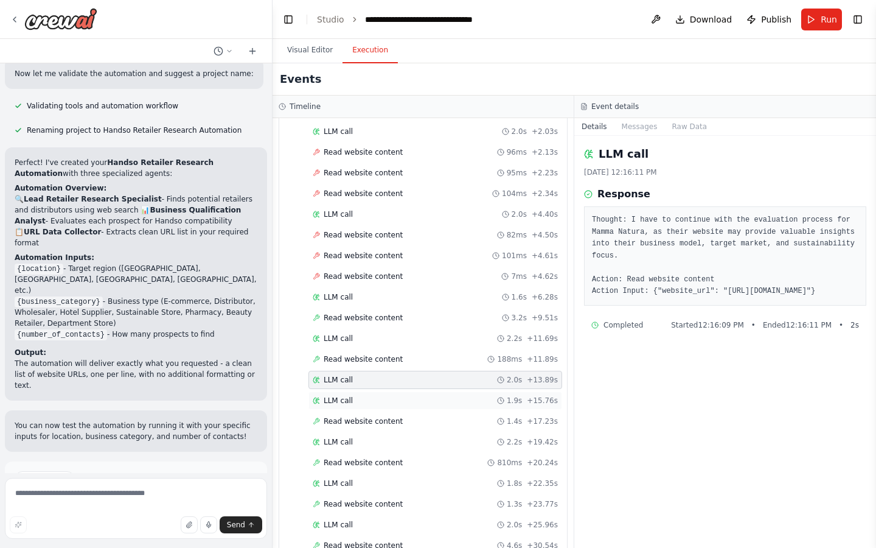
click at [417, 396] on div "LLM call 1.9s + 15.76s" at bounding box center [435, 401] width 245 height 10
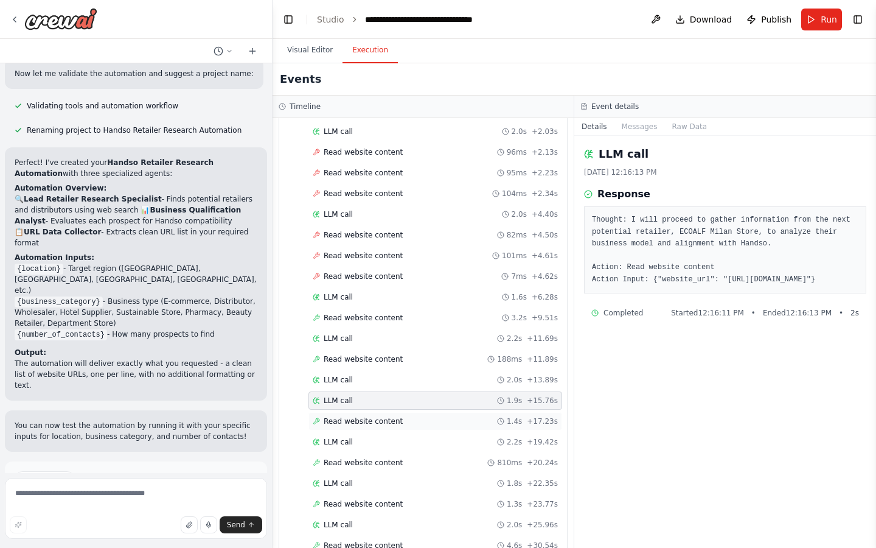
click at [415, 416] on div "Read website content 1.4s + 17.23s" at bounding box center [435, 421] width 245 height 10
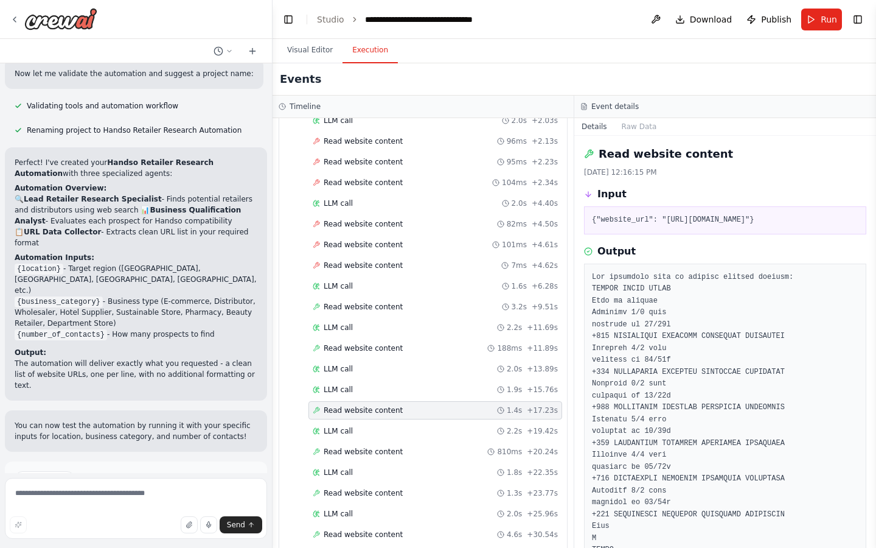
scroll to position [321, 0]
click at [414, 424] on div "LLM call 2.2s + 19.42s" at bounding box center [435, 429] width 245 height 10
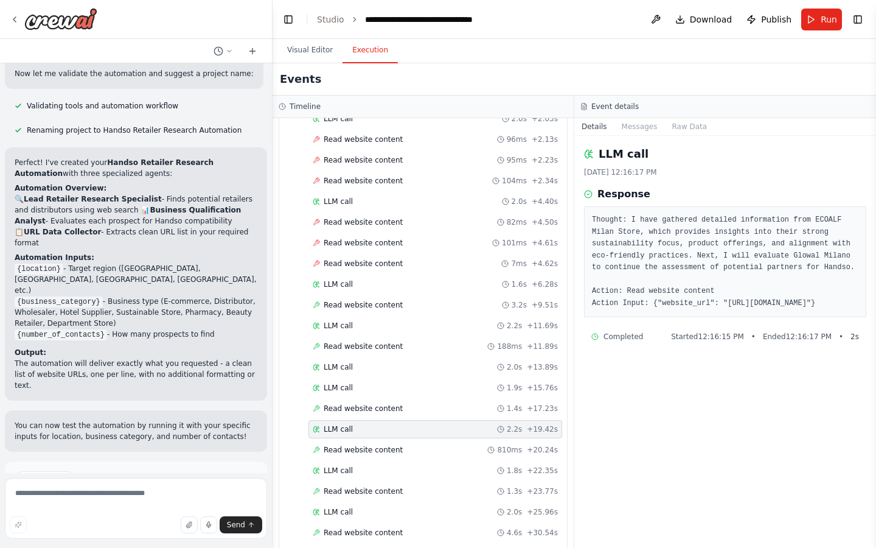
scroll to position [618, 0]
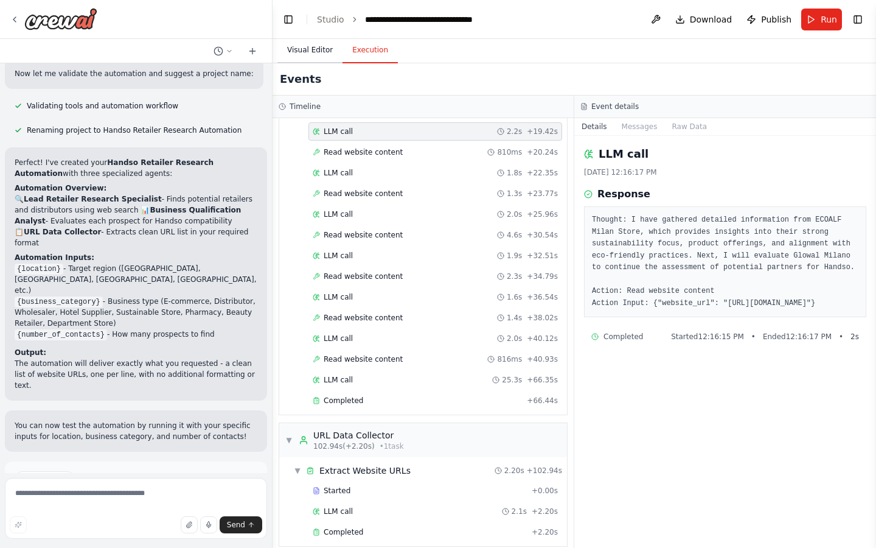
click at [310, 43] on button "Visual Editor" at bounding box center [309, 51] width 65 height 26
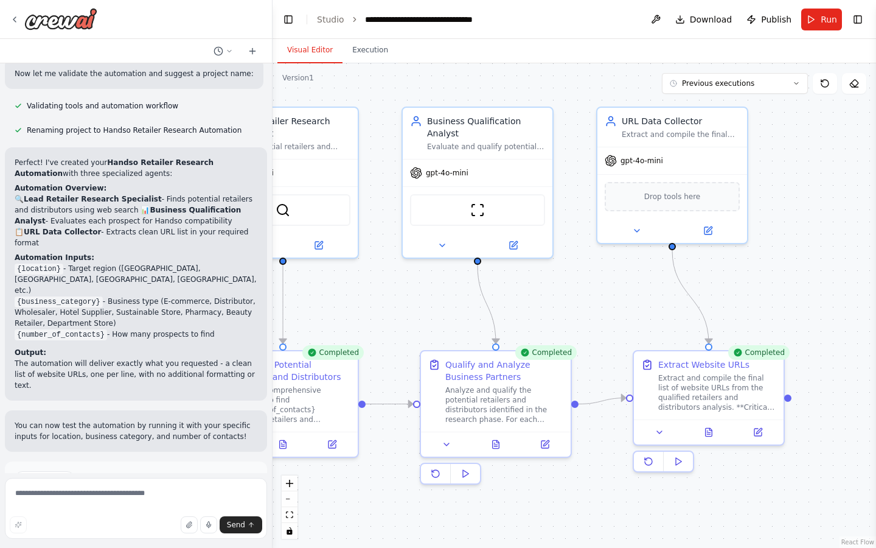
drag, startPoint x: 710, startPoint y: 406, endPoint x: 392, endPoint y: 385, distance: 318.3
click at [393, 386] on div ".deletable-edge-delete-btn { width: 20px; height: 20px; border: 0px solid #ffff…" at bounding box center [575, 305] width 604 height 484
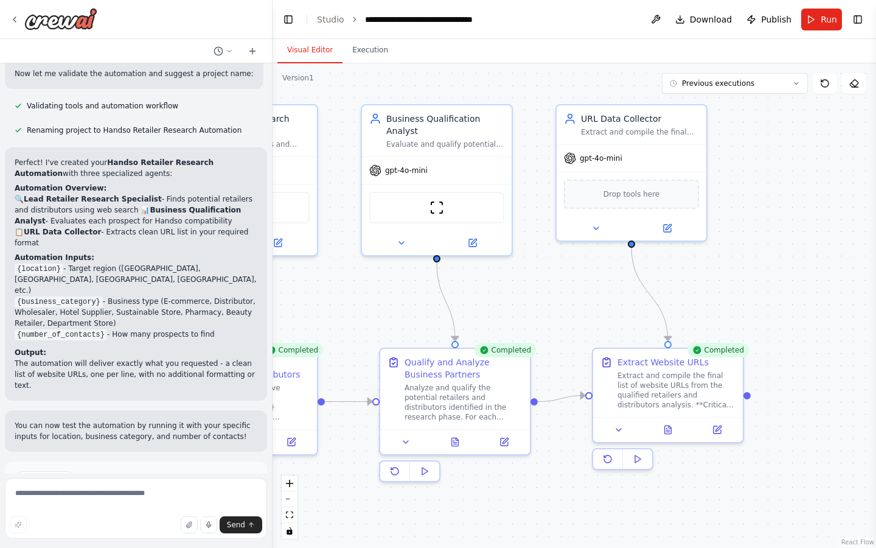
drag, startPoint x: 633, startPoint y: 294, endPoint x: 579, endPoint y: 294, distance: 53.5
click at [579, 294] on div ".deletable-edge-delete-btn { width: 20px; height: 20px; border: 0px solid #ffff…" at bounding box center [575, 305] width 604 height 484
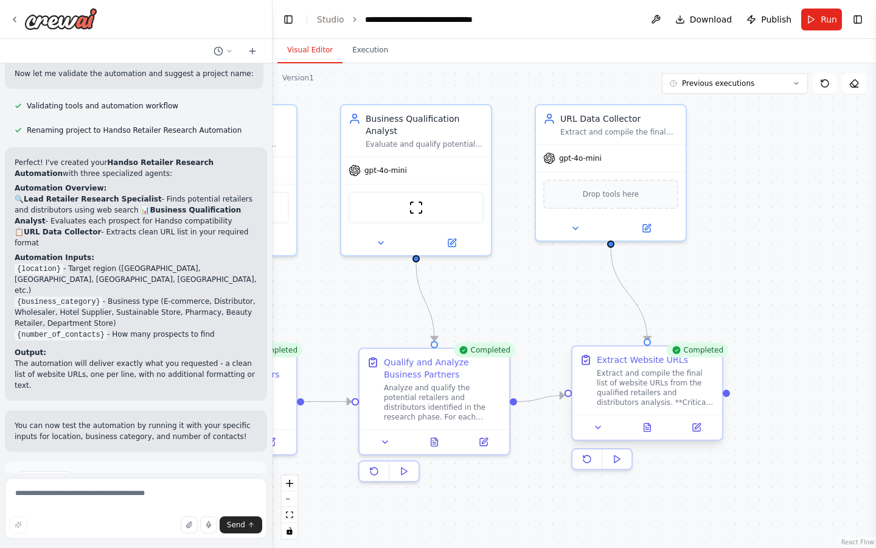
click at [612, 380] on div "Extract and compile the final list of website URLs from the qualified retailers…" at bounding box center [656, 387] width 118 height 39
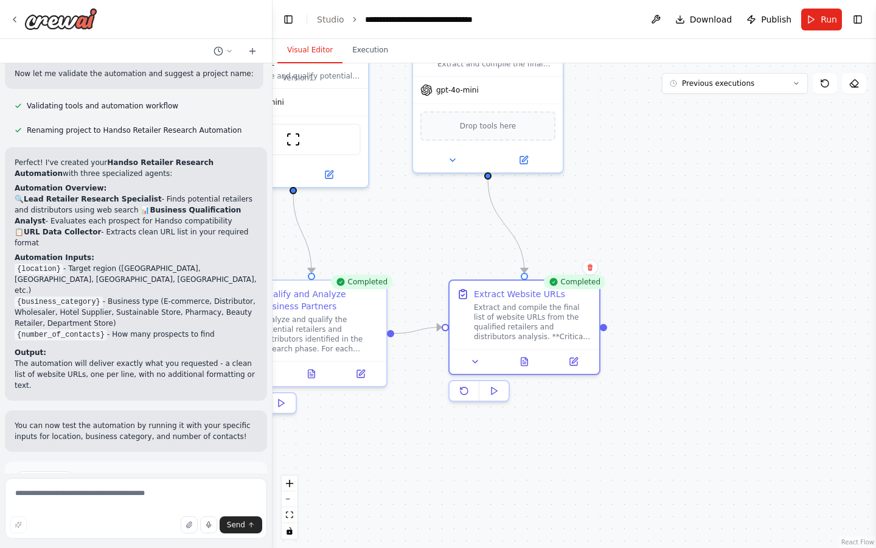
drag, startPoint x: 540, startPoint y: 324, endPoint x: 417, endPoint y: 257, distance: 140.8
click at [417, 257] on div ".deletable-edge-delete-btn { width: 20px; height: 20px; border: 0px solid #ffff…" at bounding box center [575, 305] width 604 height 484
click at [179, 521] on button "Improve automation" at bounding box center [136, 530] width 243 height 19
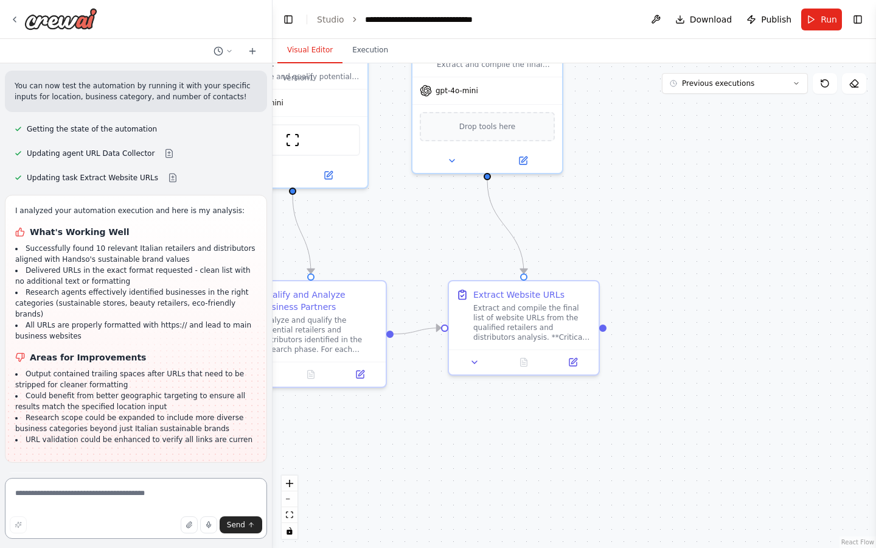
scroll to position [1448, 0]
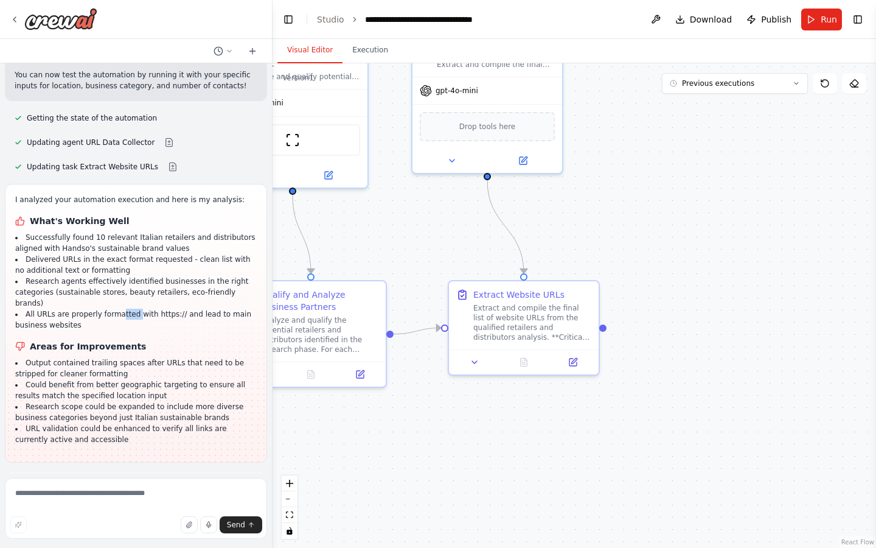
drag, startPoint x: 120, startPoint y: 219, endPoint x: 135, endPoint y: 219, distance: 14.6
click at [135, 309] on li "All URLs are properly formatted with https:// and lead to main business websites" at bounding box center [136, 320] width 242 height 22
click at [516, 325] on div "Extract and compile the final list of website URLs from the qualified retailers…" at bounding box center [531, 321] width 116 height 38
click at [380, 70] on div ".deletable-edge-delete-btn { width: 20px; height: 20px; border: 0px solid #ffff…" at bounding box center [575, 305] width 604 height 484
click at [371, 58] on button "Execution" at bounding box center [370, 51] width 55 height 26
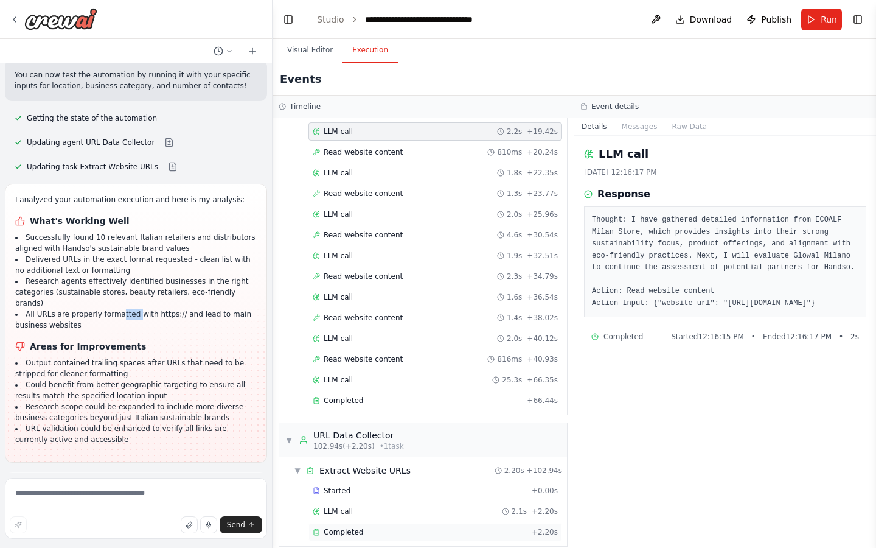
click at [412, 527] on div "Completed" at bounding box center [420, 532] width 214 height 10
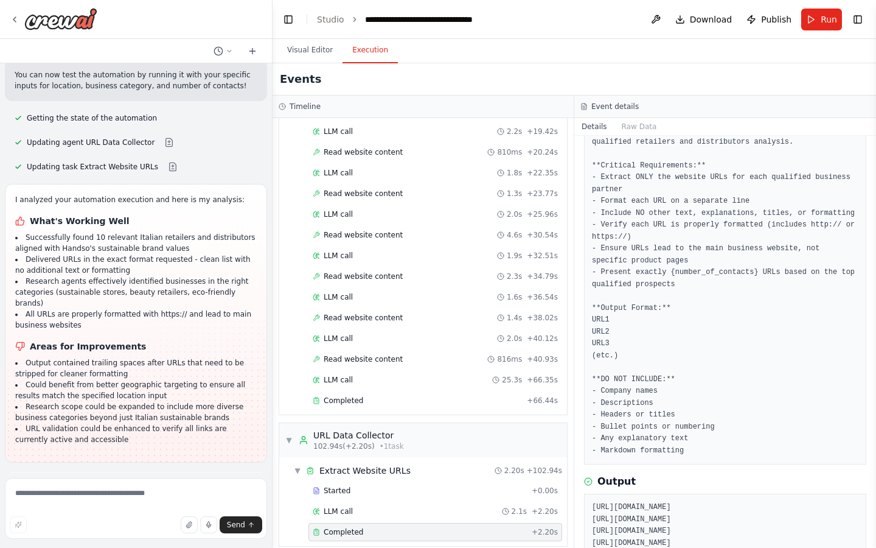
scroll to position [187, 0]
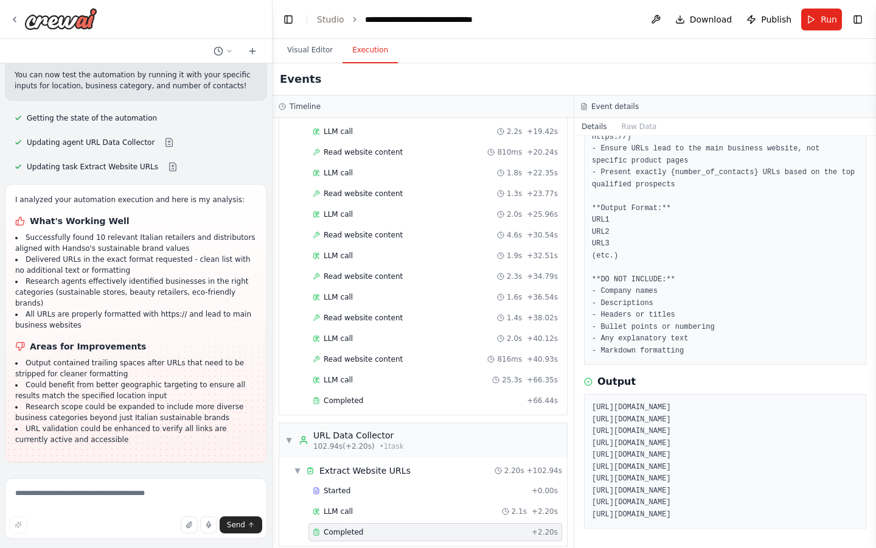
click at [637, 444] on pre "[URL][DOMAIN_NAME] [URL][DOMAIN_NAME] [URL][DOMAIN_NAME] [URL][DOMAIN_NAME] [UR…" at bounding box center [725, 461] width 267 height 119
copy pre "[URL][DOMAIN_NAME]"
click at [147, 497] on textarea at bounding box center [136, 508] width 262 height 61
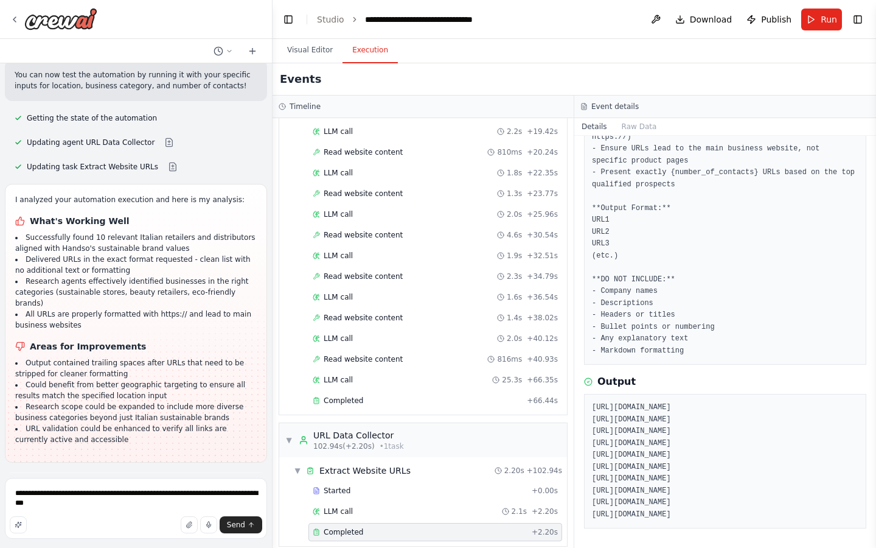
drag, startPoint x: 671, startPoint y: 512, endPoint x: 590, endPoint y: 444, distance: 105.8
click at [590, 444] on div "[URL][DOMAIN_NAME] [URL][DOMAIN_NAME] [URL][DOMAIN_NAME] [URL][DOMAIN_NAME] [UR…" at bounding box center [725, 461] width 282 height 134
copy pre "[URL][DOMAIN_NAME] [URL][DOMAIN_NAME] [URL][DOMAIN_NAME] [URL][DOMAIN_NAME] [UR…"
click at [671, 459] on pre "[URL][DOMAIN_NAME] [URL][DOMAIN_NAME] [URL][DOMAIN_NAME] [URL][DOMAIN_NAME] [UR…" at bounding box center [725, 461] width 267 height 119
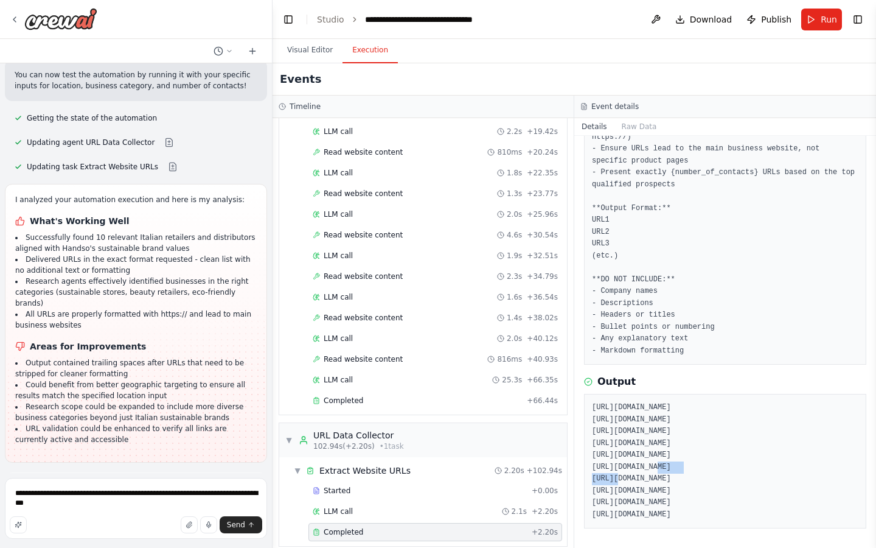
click at [671, 459] on pre "[URL][DOMAIN_NAME] [URL][DOMAIN_NAME] [URL][DOMAIN_NAME] [URL][DOMAIN_NAME] [UR…" at bounding box center [725, 461] width 267 height 119
click at [133, 500] on textarea "**********" at bounding box center [136, 508] width 262 height 61
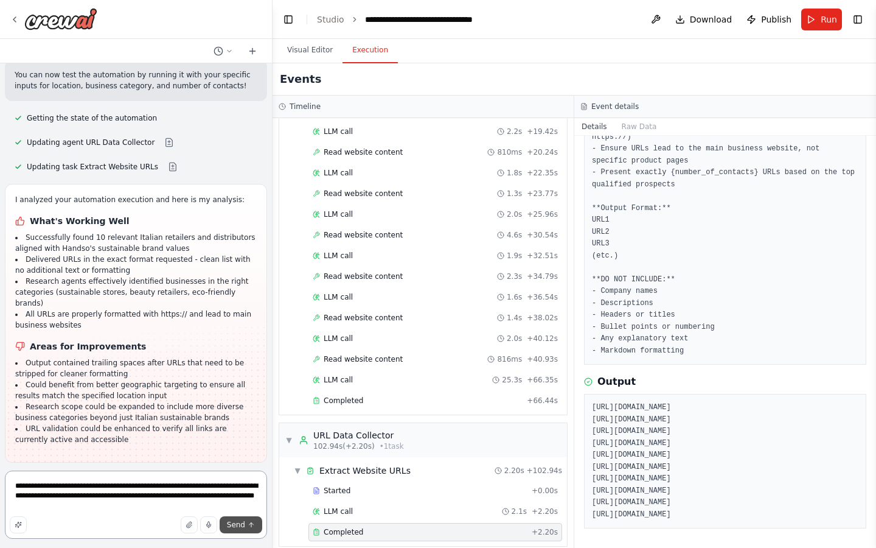
type textarea "**********"
click at [241, 525] on span "Send" at bounding box center [236, 525] width 18 height 10
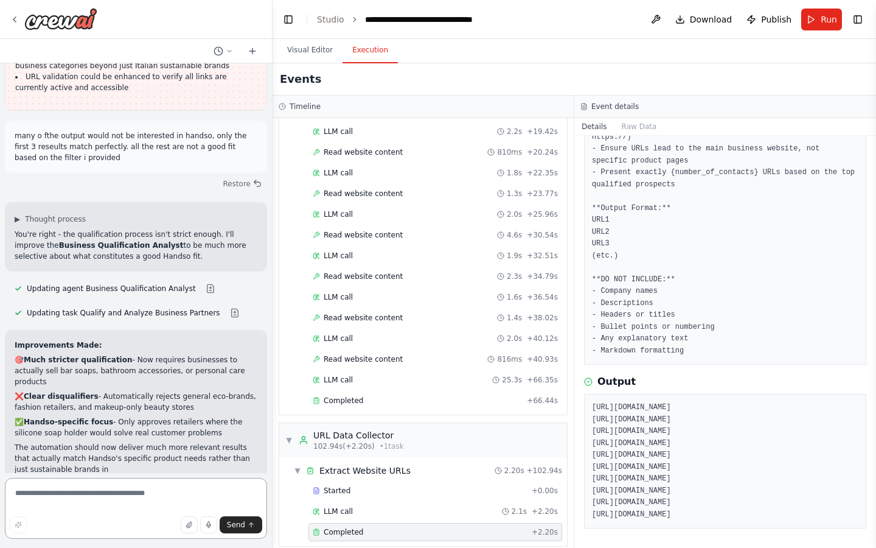
scroll to position [1811, 0]
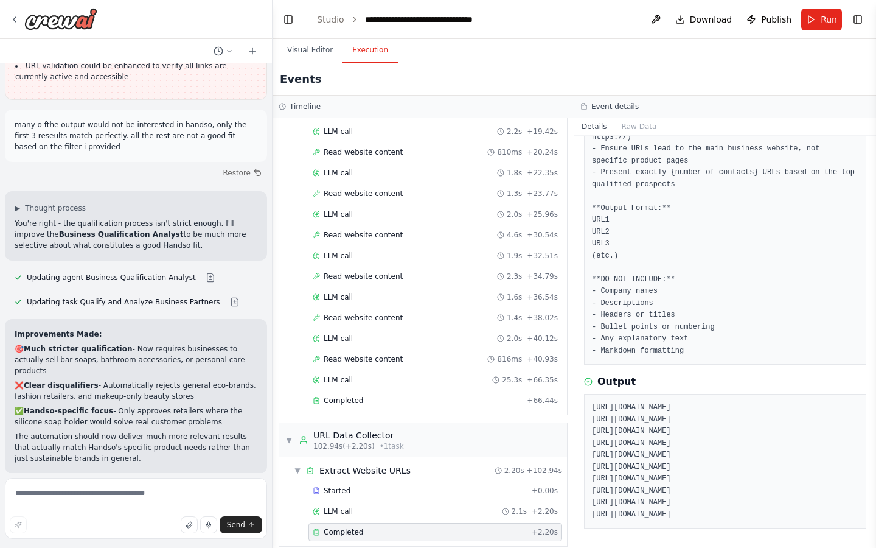
click at [130, 547] on span "Run Automation" at bounding box center [141, 553] width 59 height 10
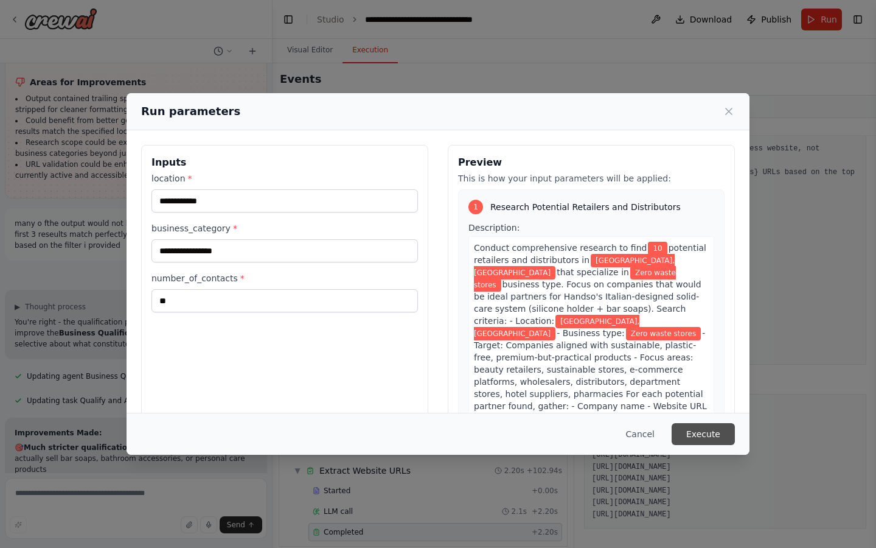
click at [716, 430] on button "Execute" at bounding box center [703, 434] width 63 height 22
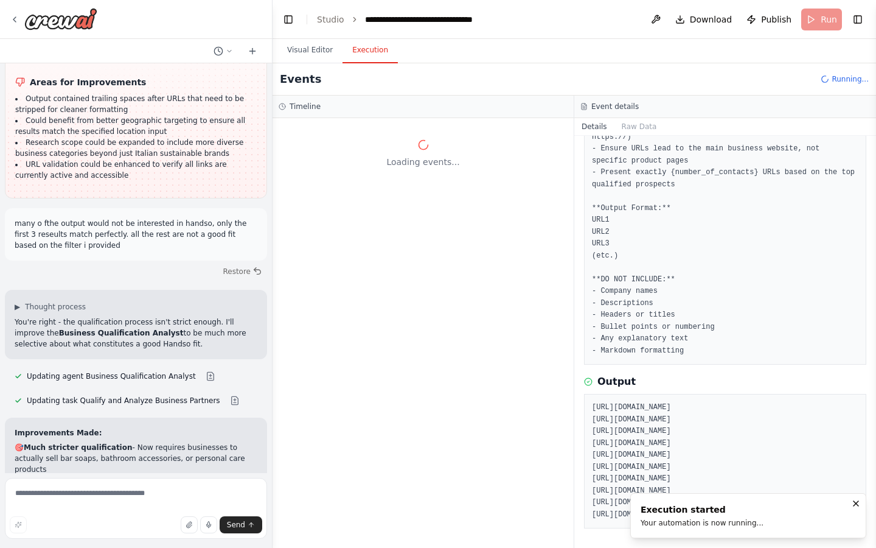
scroll to position [0, 0]
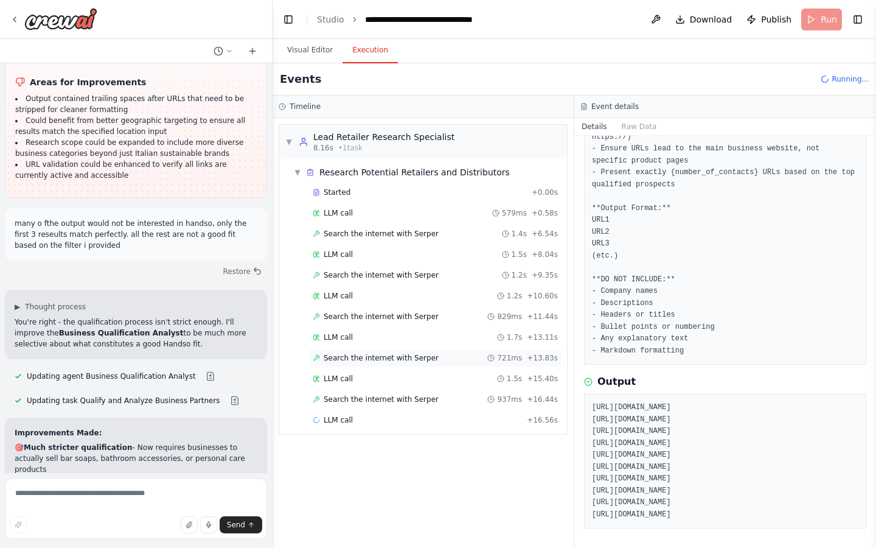
click at [413, 355] on span "Search the internet with Serper" at bounding box center [381, 358] width 115 height 10
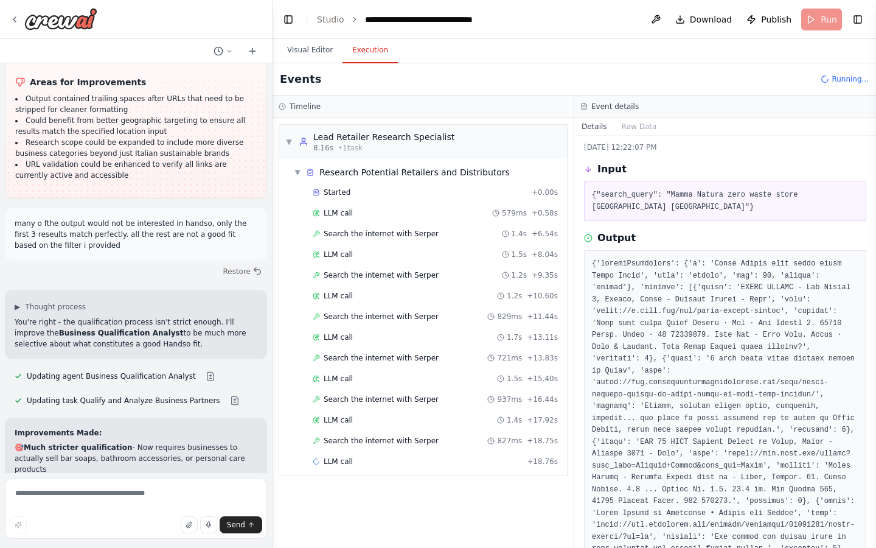
scroll to position [28, 0]
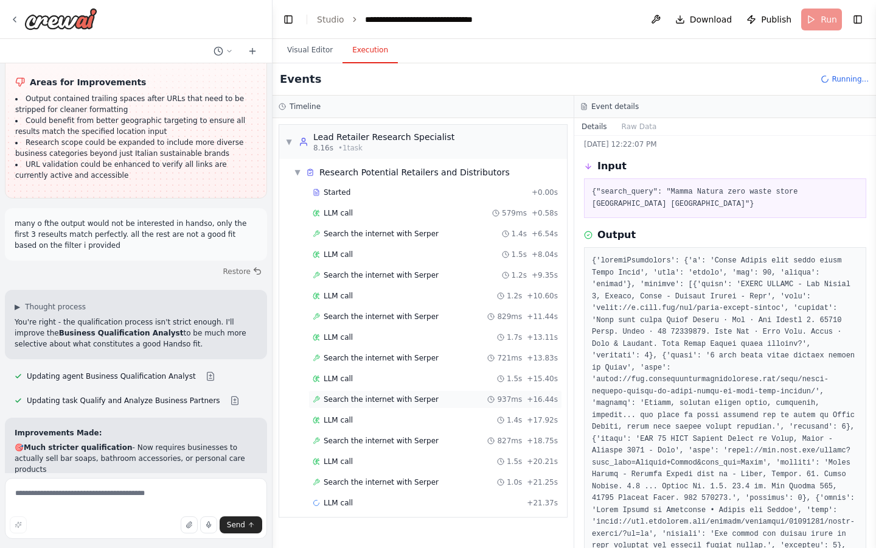
click at [385, 402] on span "Search the internet with Serper" at bounding box center [381, 399] width 115 height 10
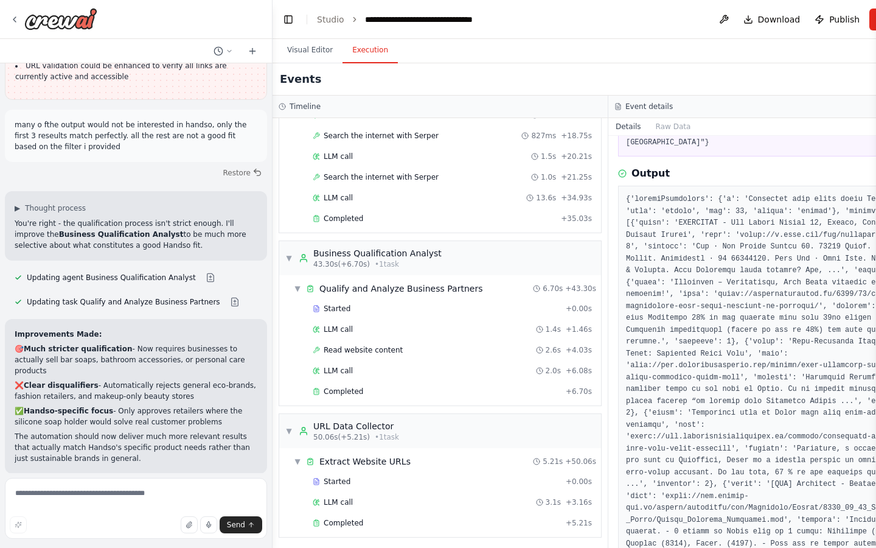
scroll to position [308, 0]
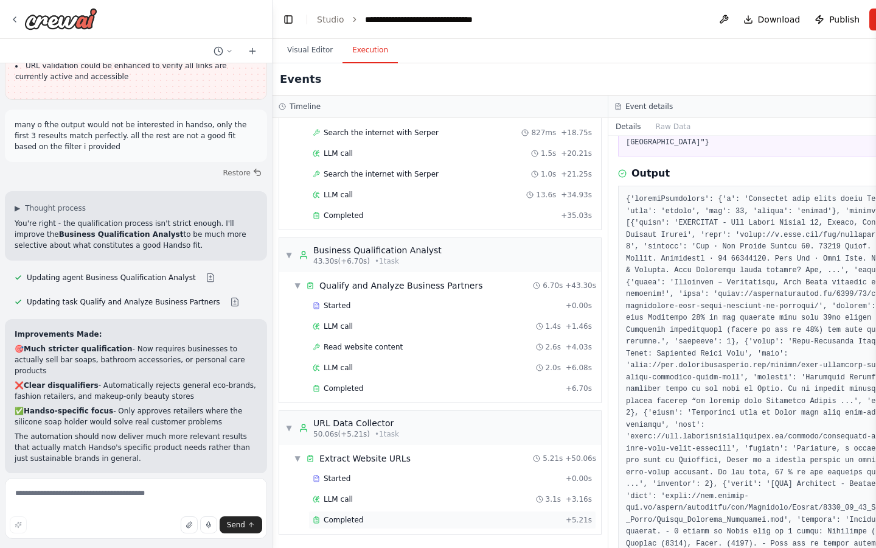
click at [413, 525] on div "Completed + 5.21s" at bounding box center [453, 520] width 288 height 18
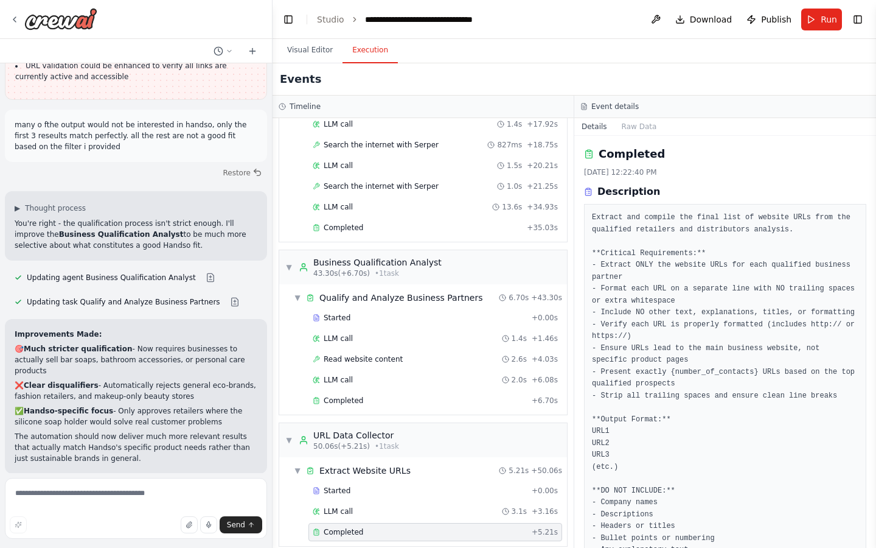
scroll to position [223, 0]
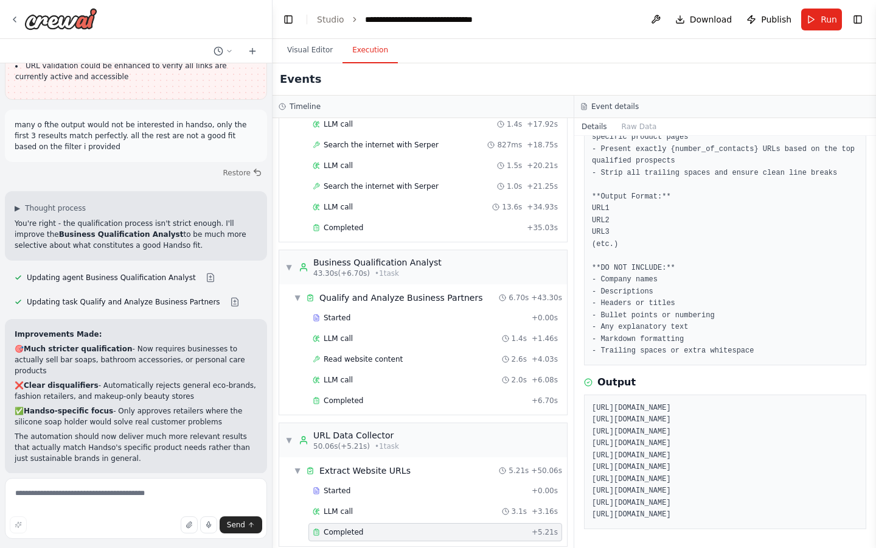
click at [705, 504] on pre "[URL][DOMAIN_NAME] [URL][DOMAIN_NAME] [URL][DOMAIN_NAME] [URL][DOMAIN_NAME] [UR…" at bounding box center [725, 461] width 267 height 119
copy pre "[URL][DOMAIN_NAME]"
click at [735, 515] on pre "[URL][DOMAIN_NAME] [URL][DOMAIN_NAME] [URL][DOMAIN_NAME] [URL][DOMAIN_NAME] [UR…" at bounding box center [725, 461] width 267 height 119
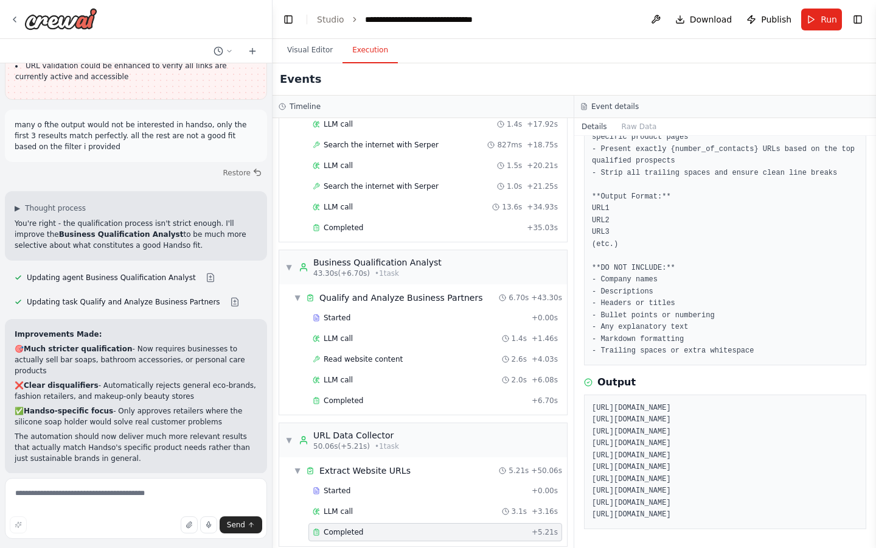
drag, startPoint x: 739, startPoint y: 514, endPoint x: 591, endPoint y: 412, distance: 179.8
click at [591, 412] on div "[URL][DOMAIN_NAME] [URL][DOMAIN_NAME] [URL][DOMAIN_NAME] [URL][DOMAIN_NAME] [UR…" at bounding box center [725, 461] width 282 height 134
copy pre "[URL][DOMAIN_NAME] [URL][DOMAIN_NAME] [URL][DOMAIN_NAME] [URL][DOMAIN_NAME] [UR…"
click at [155, 547] on span "Improve automation" at bounding box center [141, 553] width 74 height 10
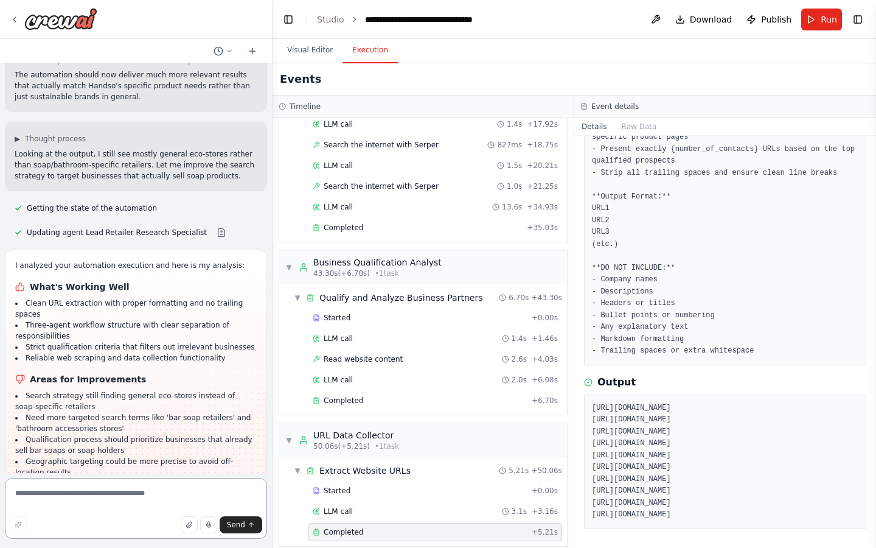
scroll to position [2183, 0]
